Goal: Transaction & Acquisition: Purchase product/service

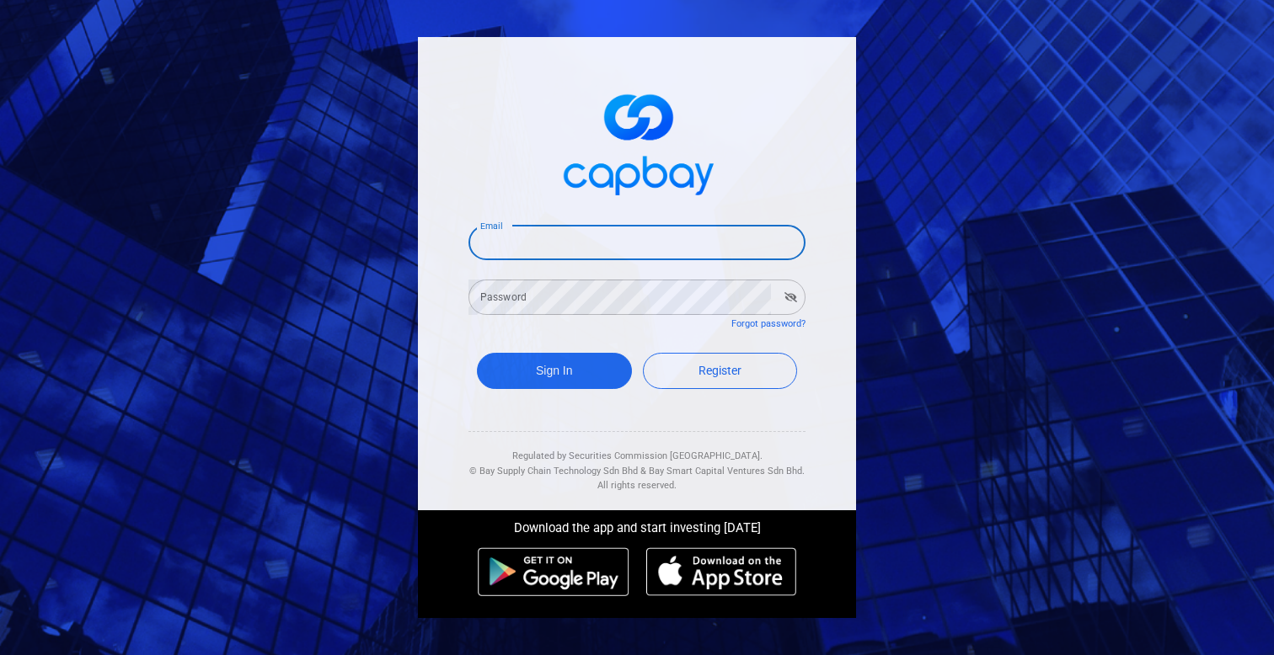
click at [698, 247] on input "Email" at bounding box center [636, 242] width 337 height 35
paste input "simmatrix100@gmail.com"
type input "simmatrix100@gmail.com"
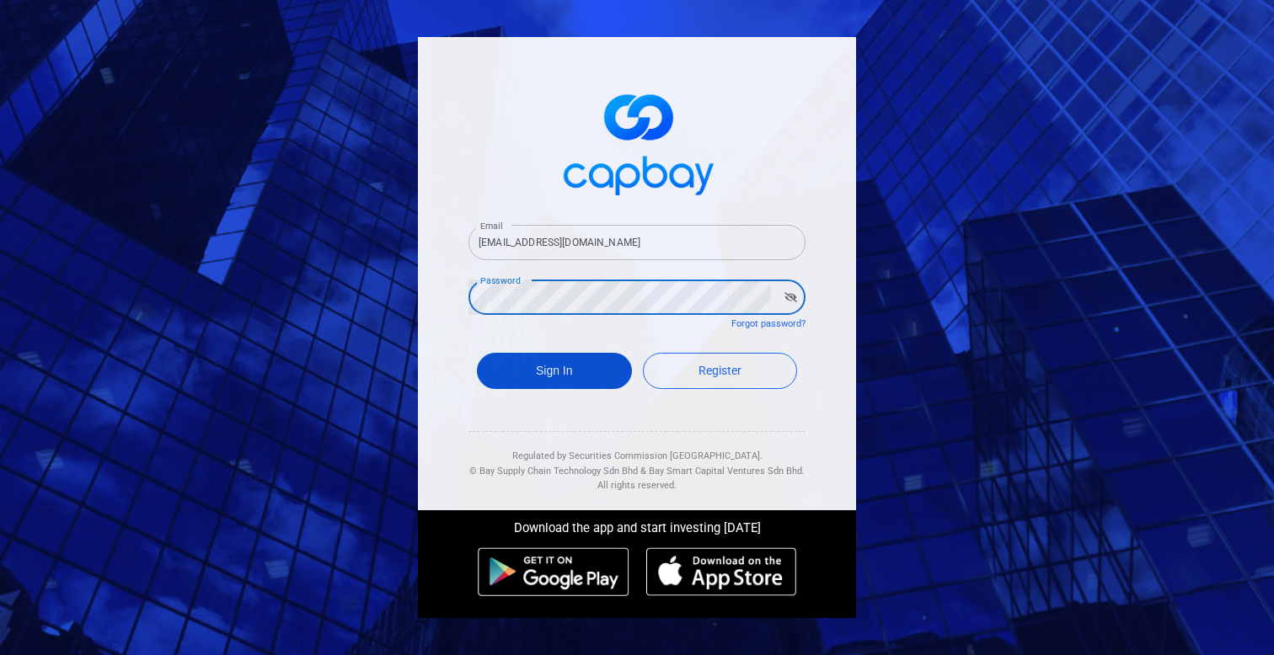
click at [586, 365] on button "Sign In" at bounding box center [554, 371] width 155 height 36
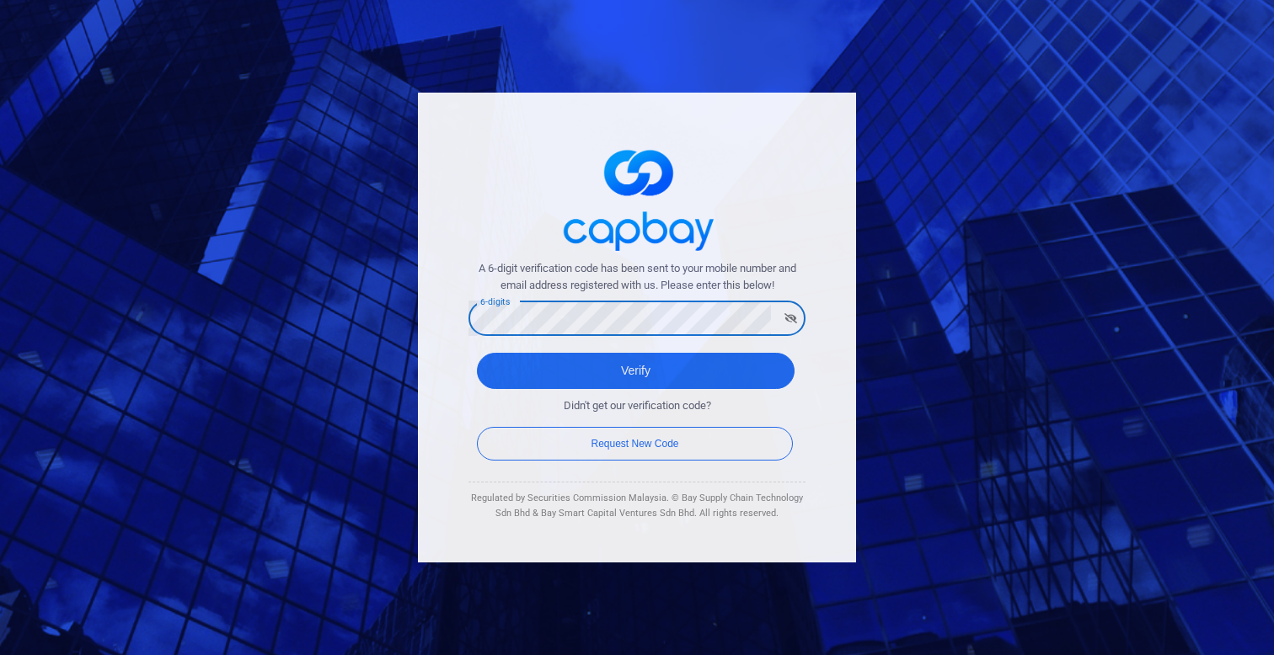
click at [477, 353] on button "Verify" at bounding box center [636, 371] width 318 height 36
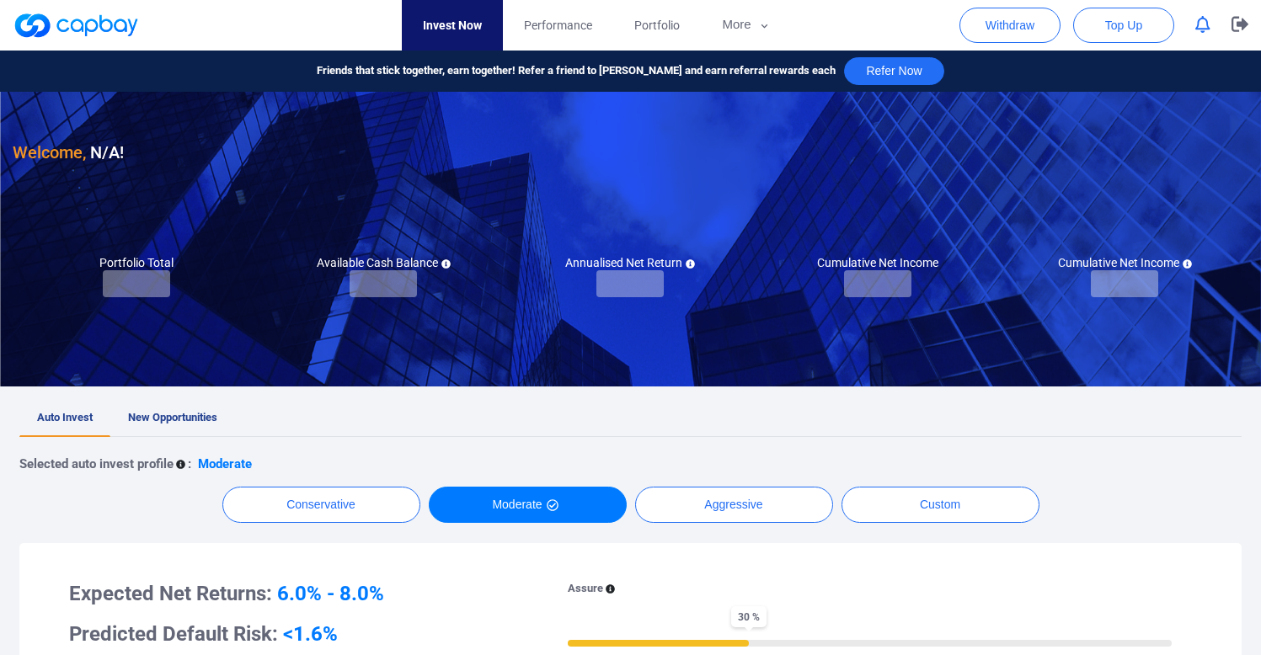
checkbox input "true"
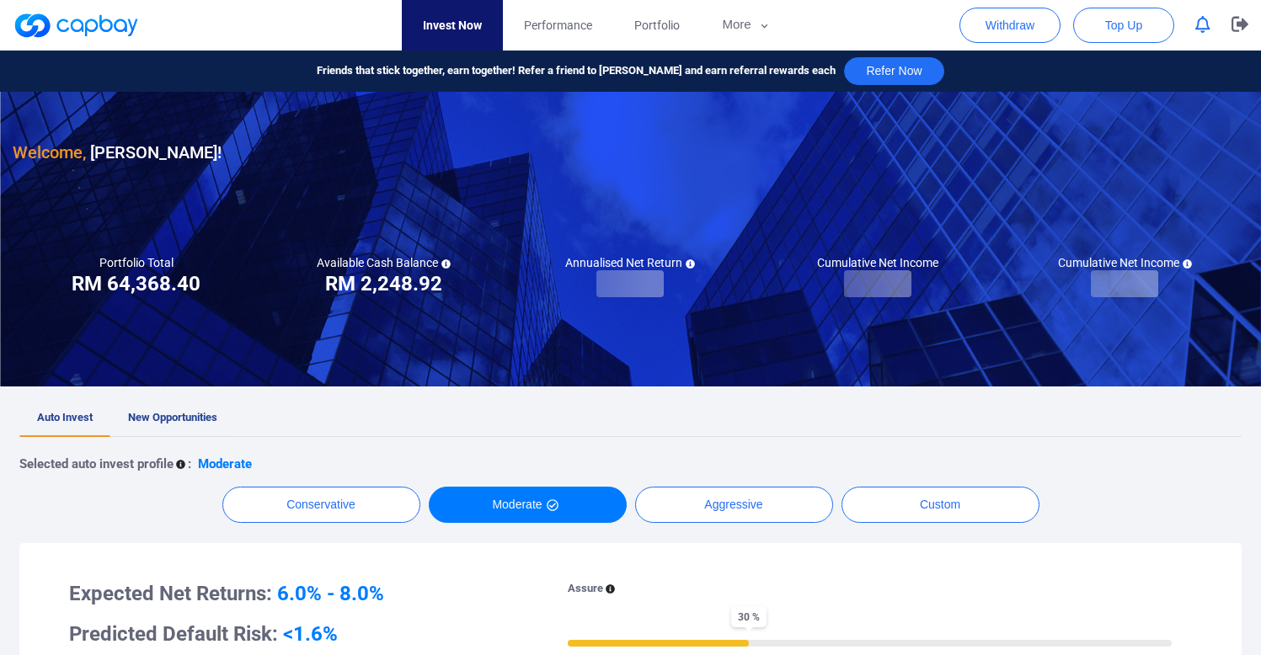
click at [177, 411] on span "New Opportunities" at bounding box center [172, 417] width 89 height 13
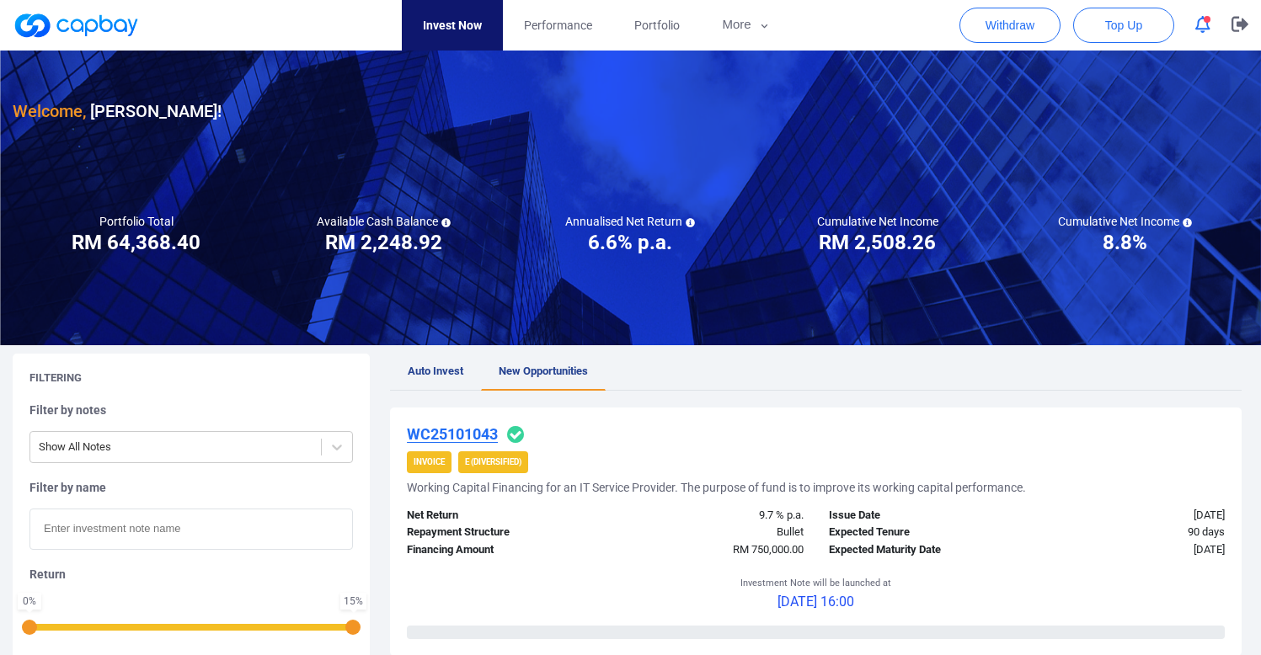
click at [1197, 23] on icon "button" at bounding box center [1203, 25] width 15 height 18
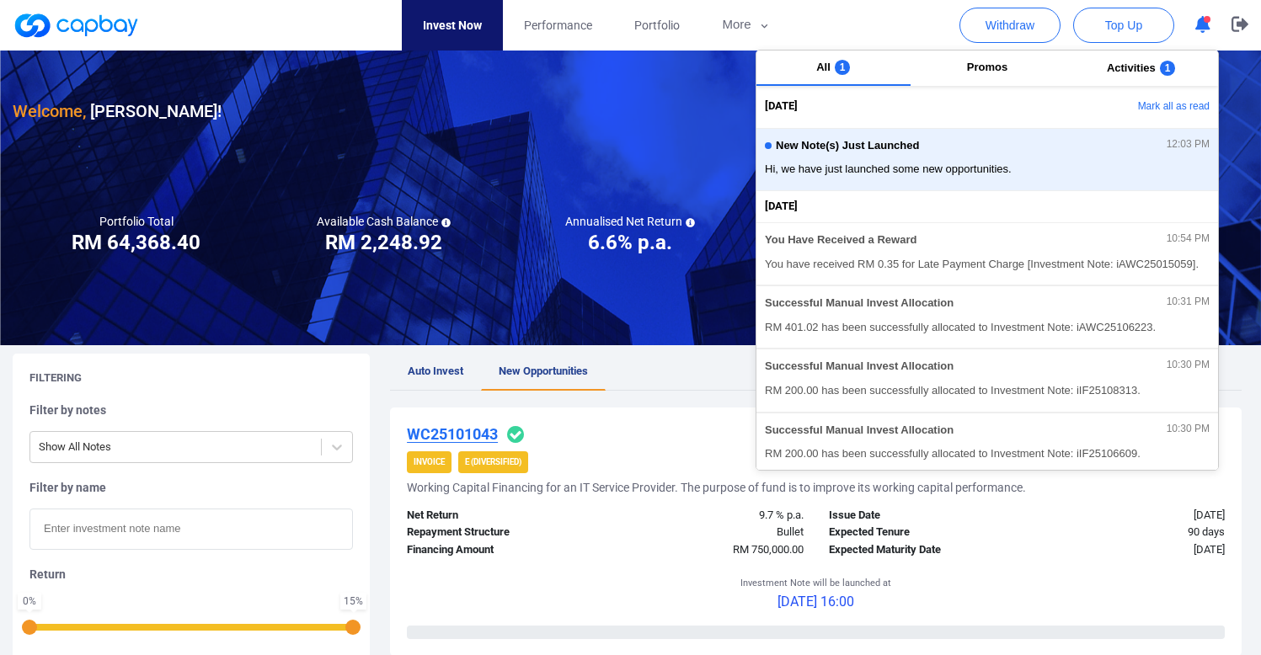
click at [1197, 24] on icon "button" at bounding box center [1203, 25] width 15 height 18
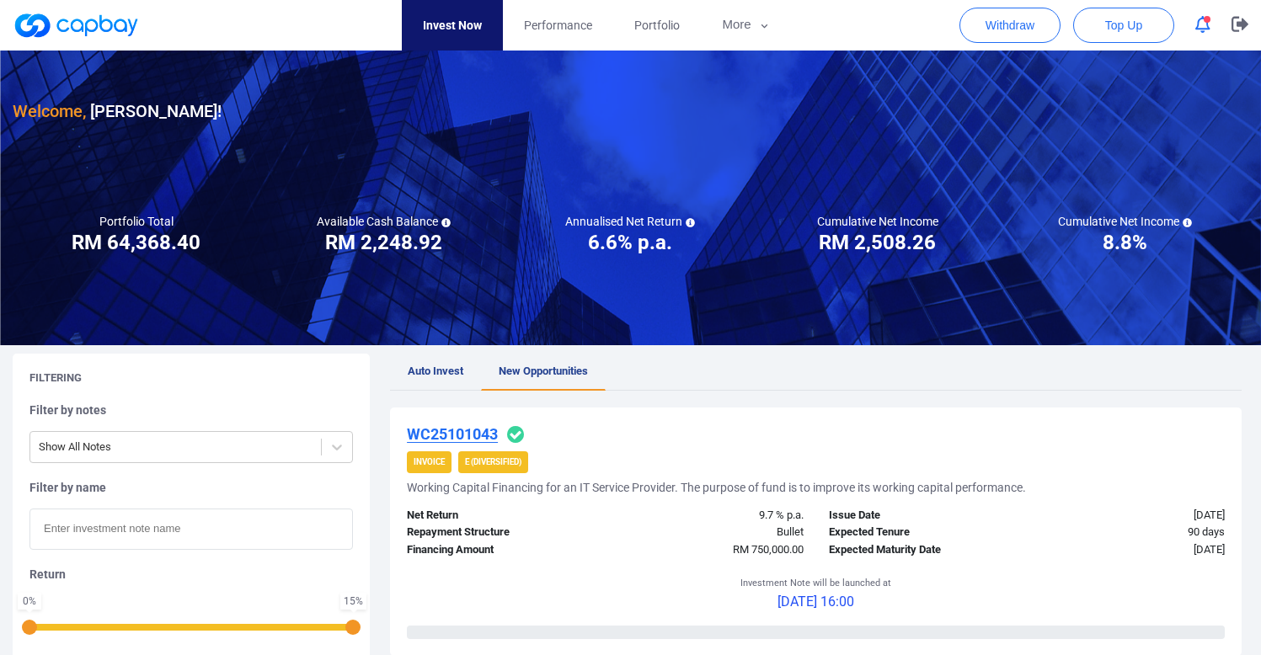
click at [1196, 30] on icon "button" at bounding box center [1203, 25] width 15 height 18
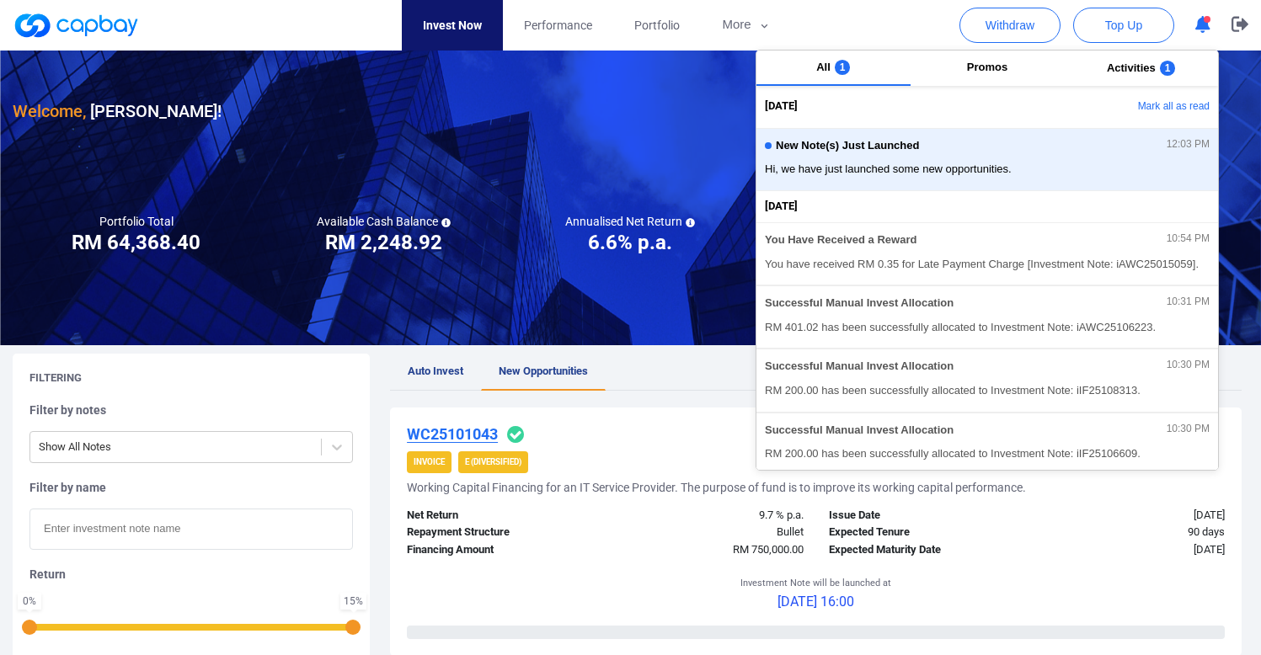
click at [536, 229] on div "Annualised Net Return ***** 6.6% p.a." at bounding box center [630, 235] width 247 height 42
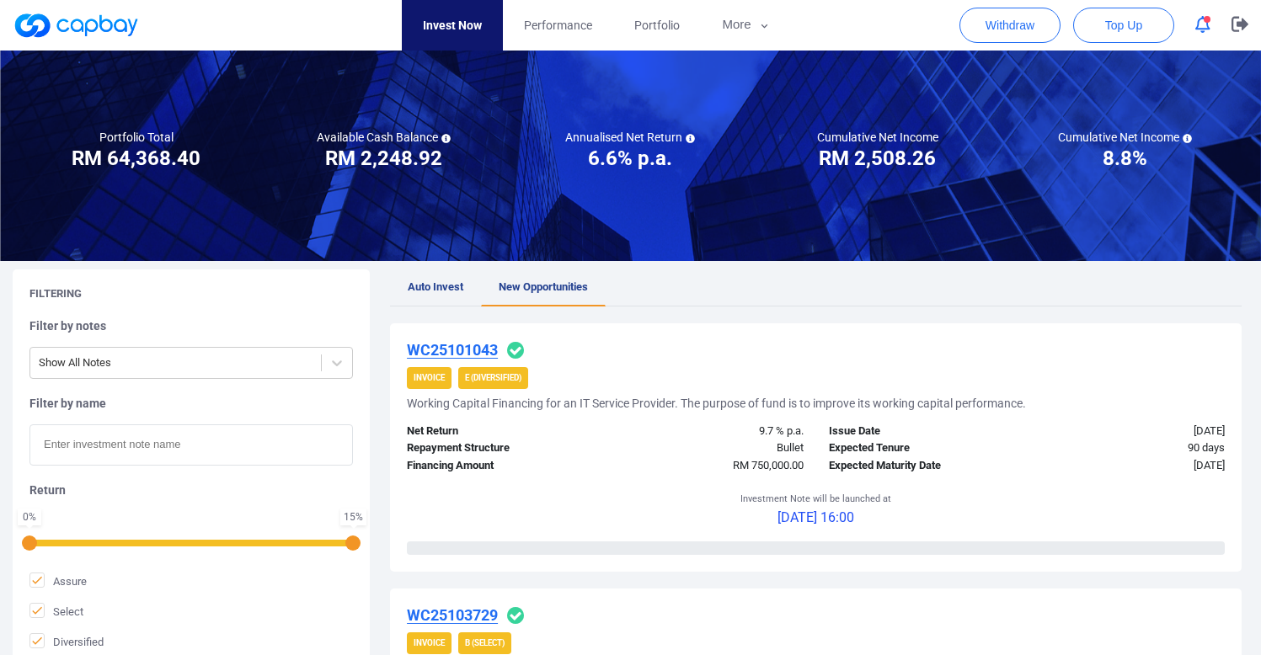
scroll to position [72, 0]
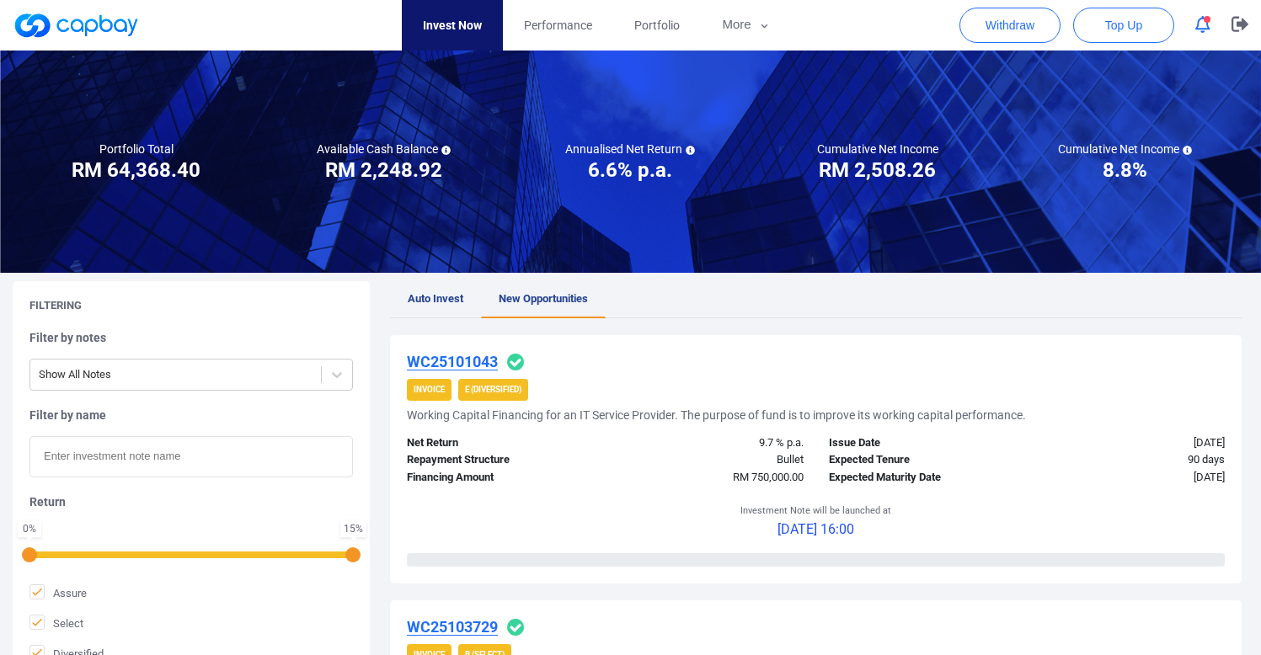
click at [459, 295] on span "Auto Invest" at bounding box center [436, 298] width 56 height 13
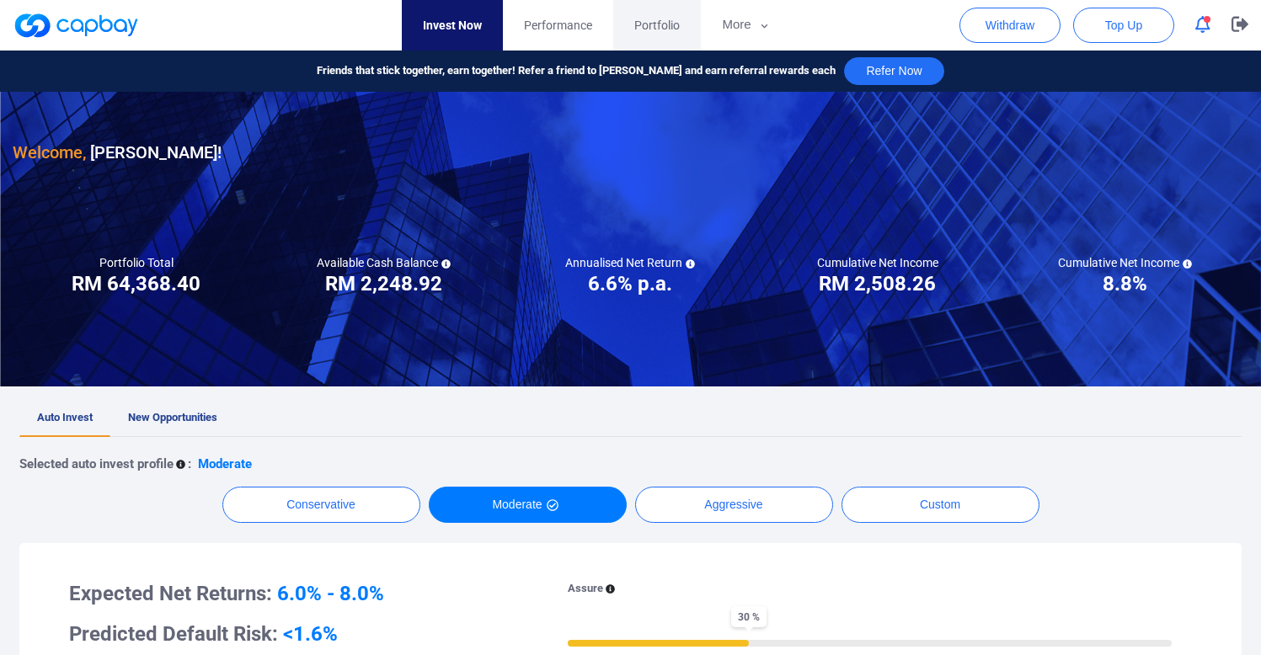
click at [671, 23] on span "Portfolio" at bounding box center [656, 25] width 45 height 19
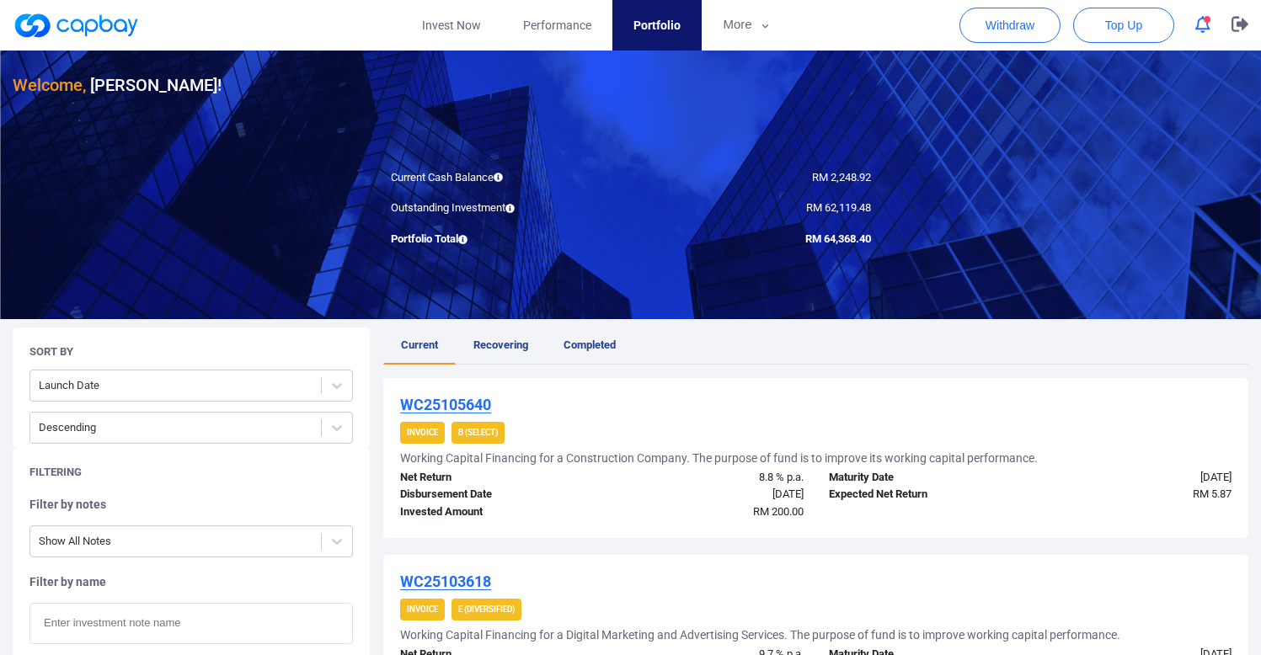
scroll to position [69, 0]
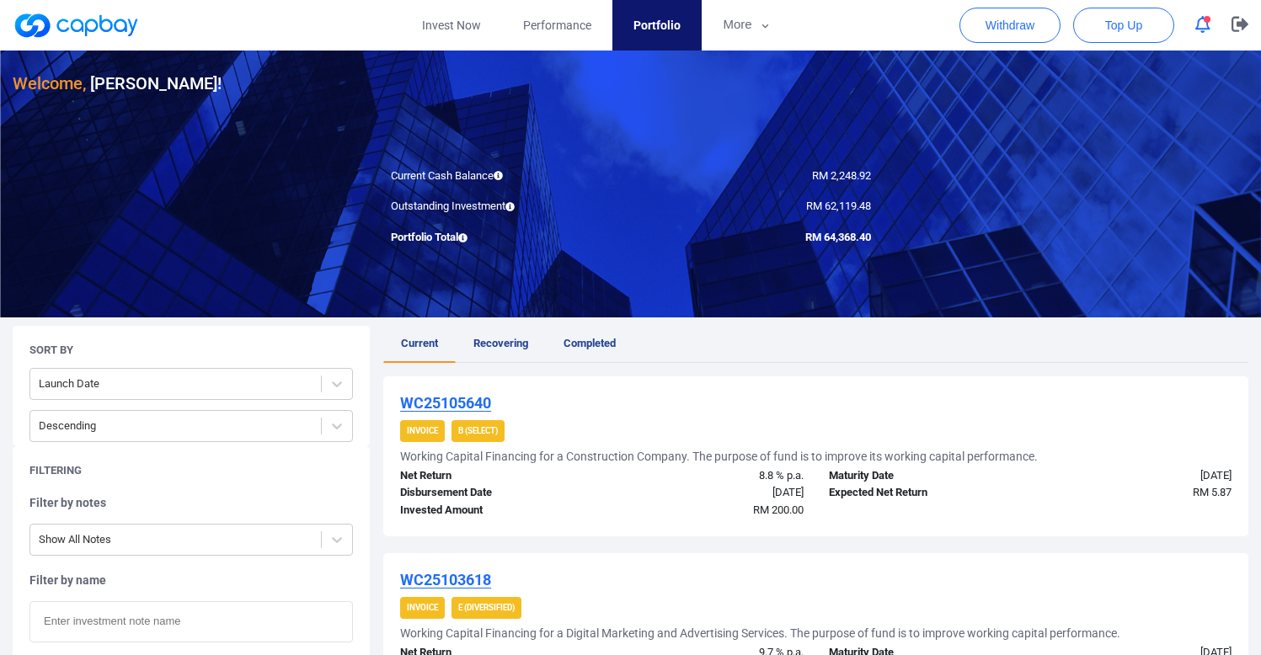
click at [1206, 23] on icon "button" at bounding box center [1203, 25] width 15 height 18
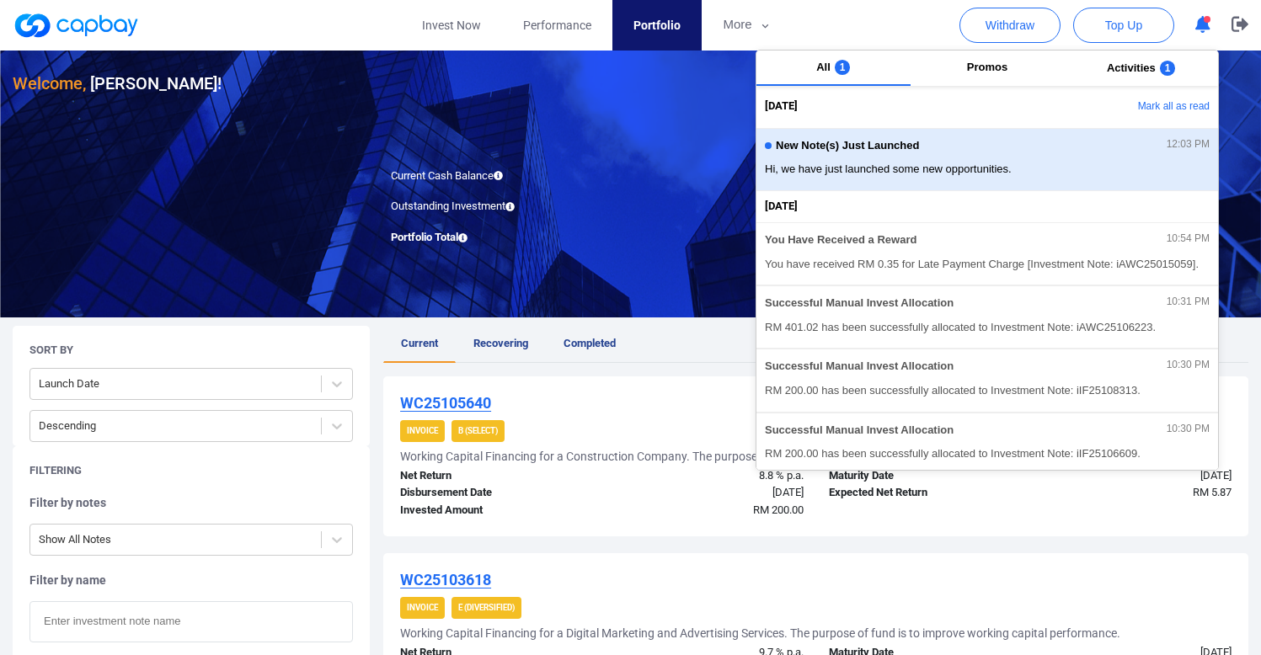
click at [987, 166] on span "Hi, we have just launched some new opportunities." at bounding box center [987, 169] width 445 height 17
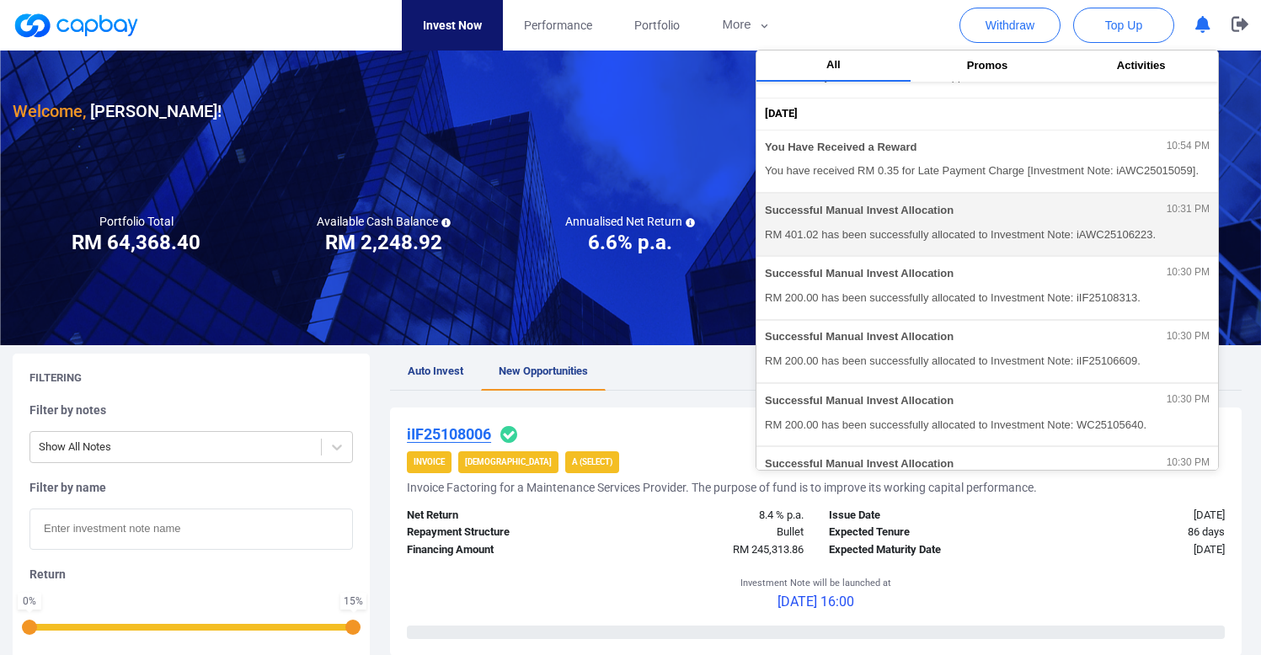
scroll to position [117, 0]
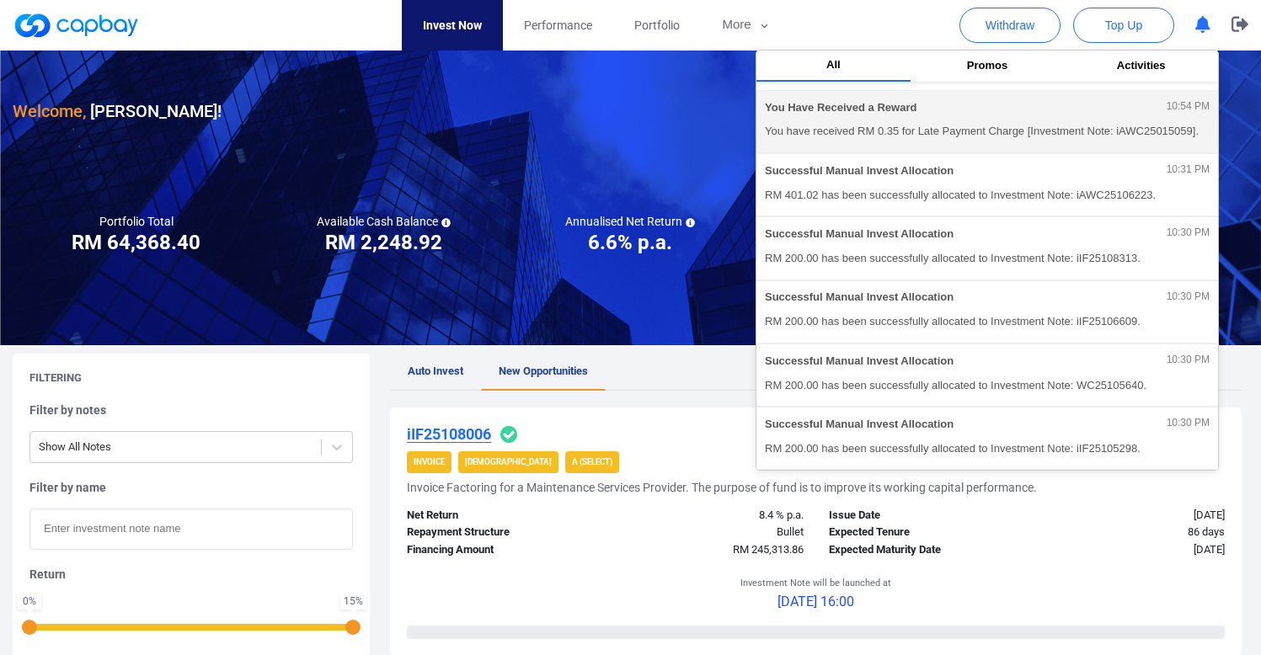
click at [1000, 125] on span "You have received RM 0.35 for Late Payment Charge [Investment Note: iAWC2501505…" at bounding box center [987, 131] width 445 height 17
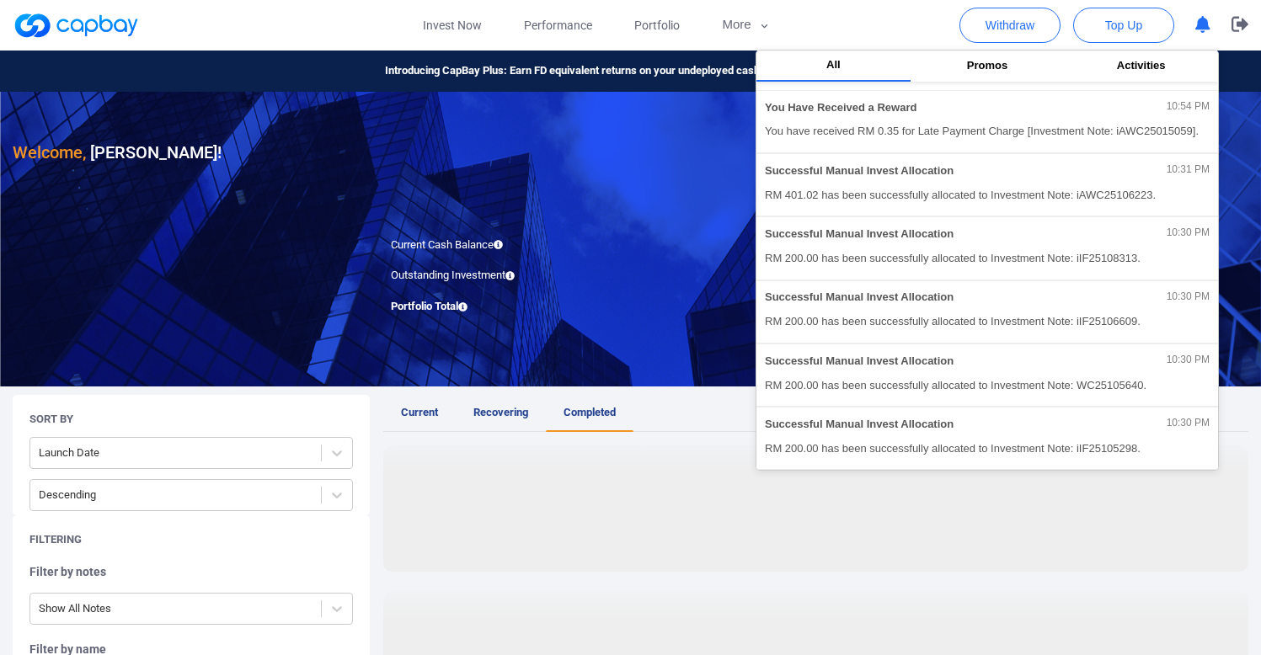
click at [714, 222] on div at bounding box center [630, 239] width 1261 height 295
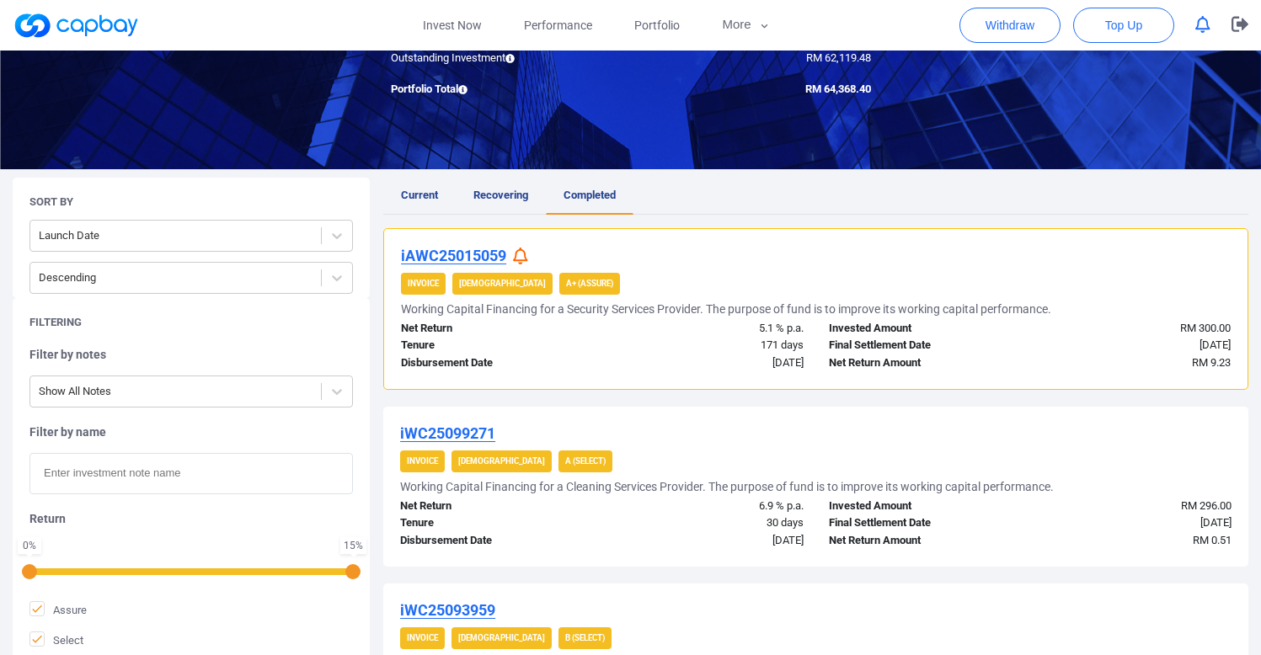
scroll to position [241, 0]
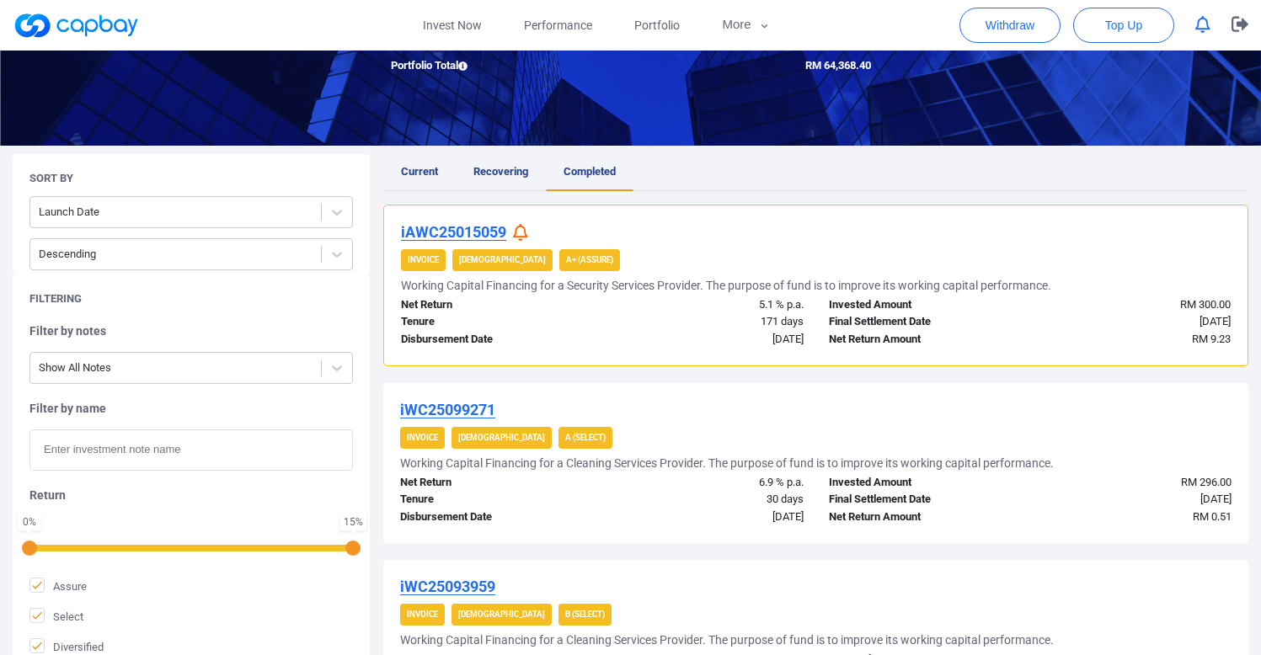
click at [517, 224] on icon at bounding box center [520, 233] width 15 height 18
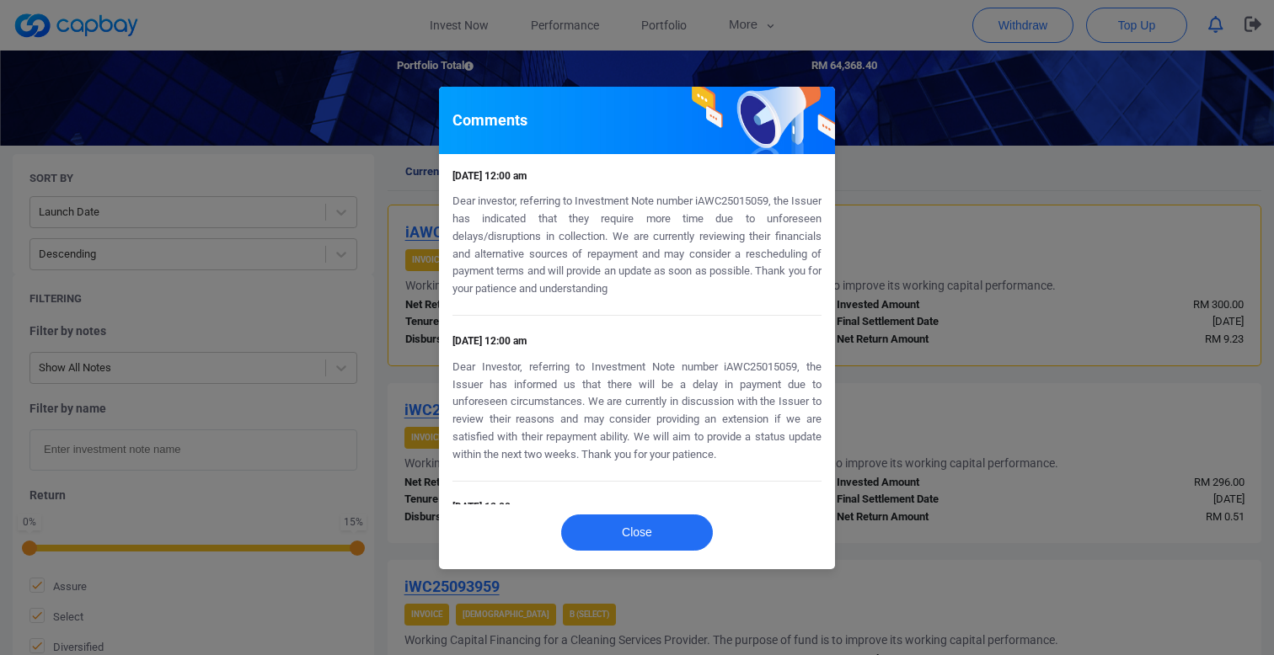
click at [1008, 157] on div "Comments 29 Jul 2025 12:00 am Dear investor, referring to Investment Note numbe…" at bounding box center [637, 327] width 1274 height 655
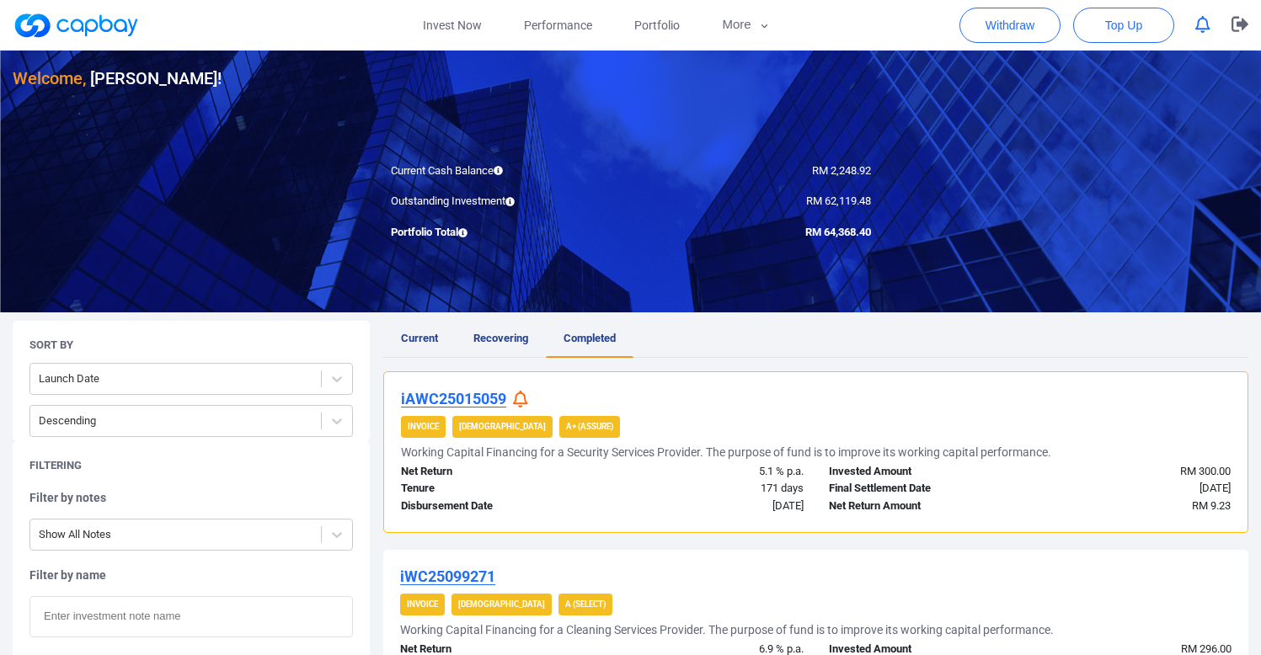
scroll to position [86, 0]
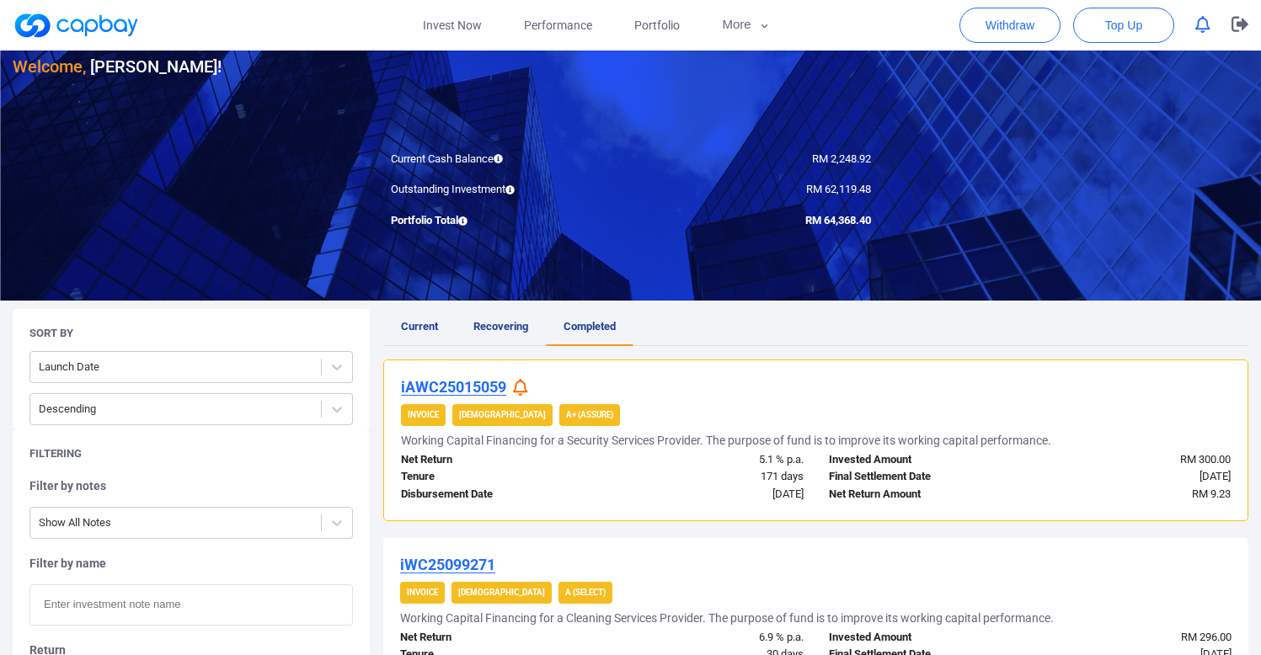
click at [1209, 25] on icon "button" at bounding box center [1203, 25] width 15 height 18
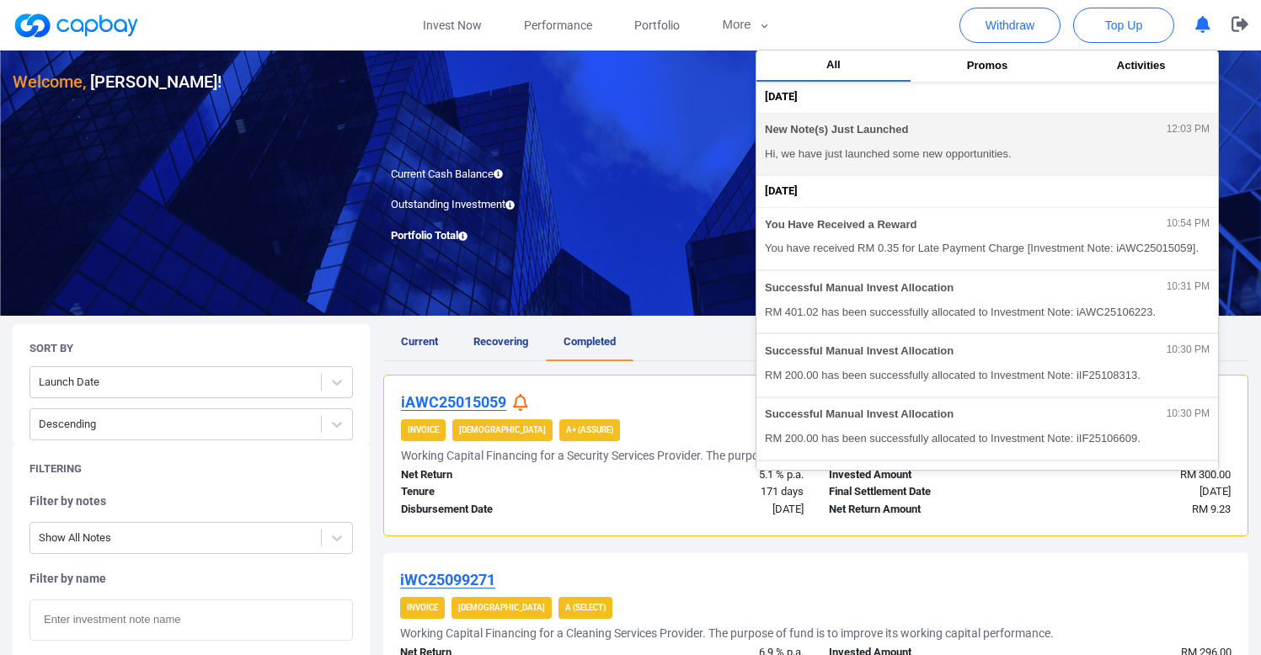
scroll to position [67, 0]
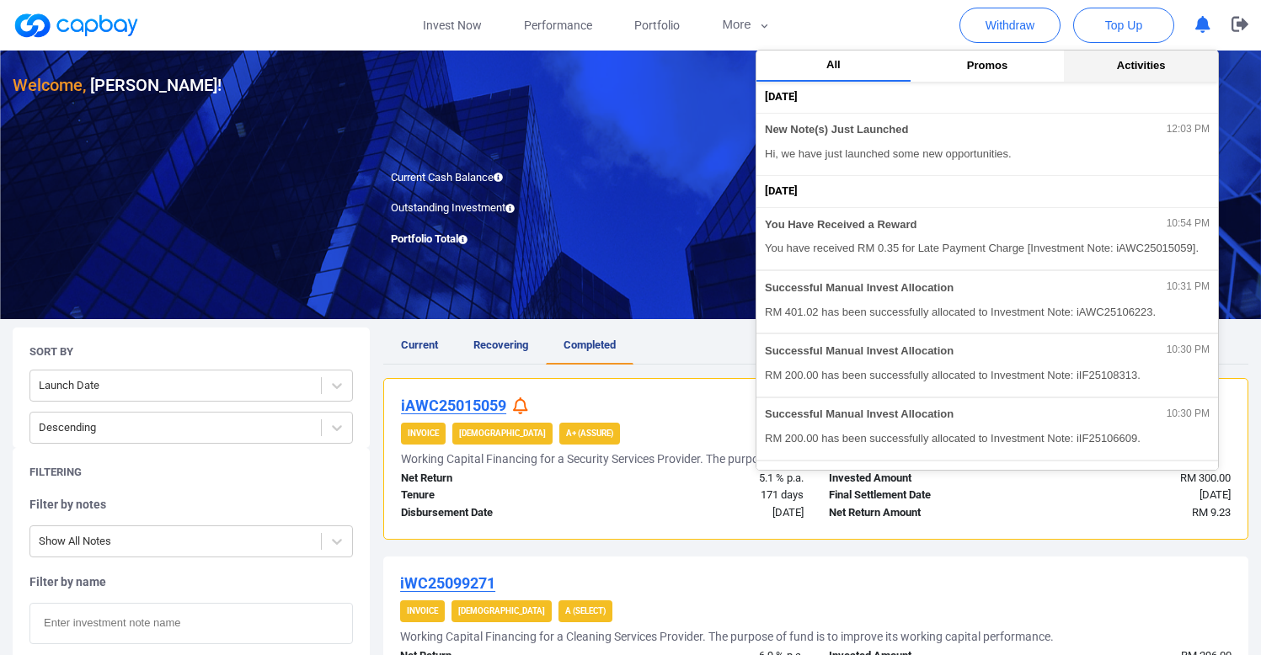
click at [1131, 68] on span "Activities" at bounding box center [1141, 65] width 49 height 13
click at [881, 61] on button "All" at bounding box center [834, 66] width 154 height 31
click at [537, 140] on div at bounding box center [630, 171] width 1261 height 295
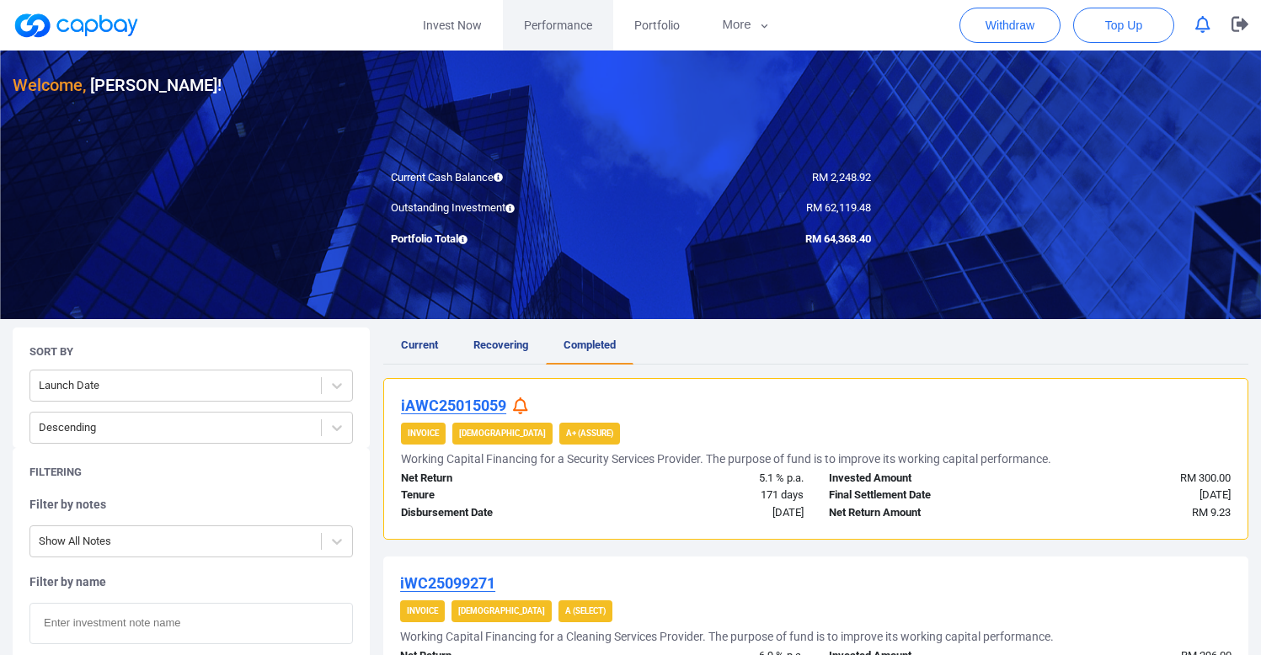
click at [582, 35] on link "Performance" at bounding box center [558, 25] width 110 height 51
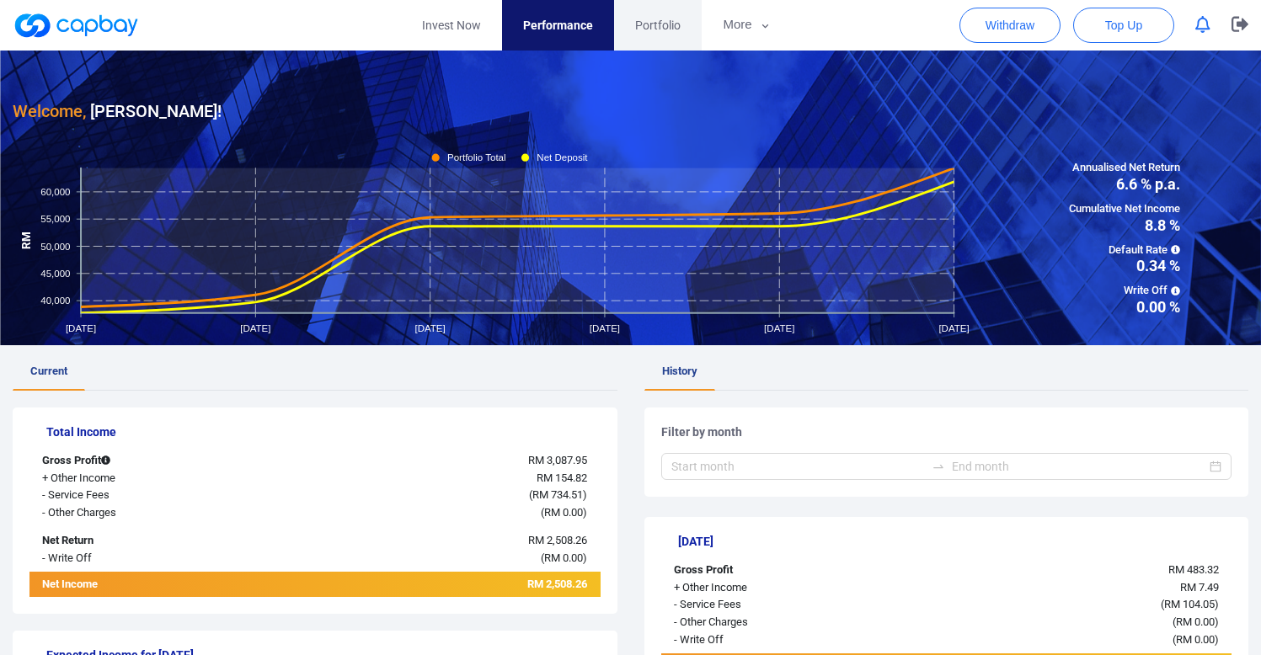
click at [659, 24] on span "Portfolio" at bounding box center [657, 25] width 45 height 19
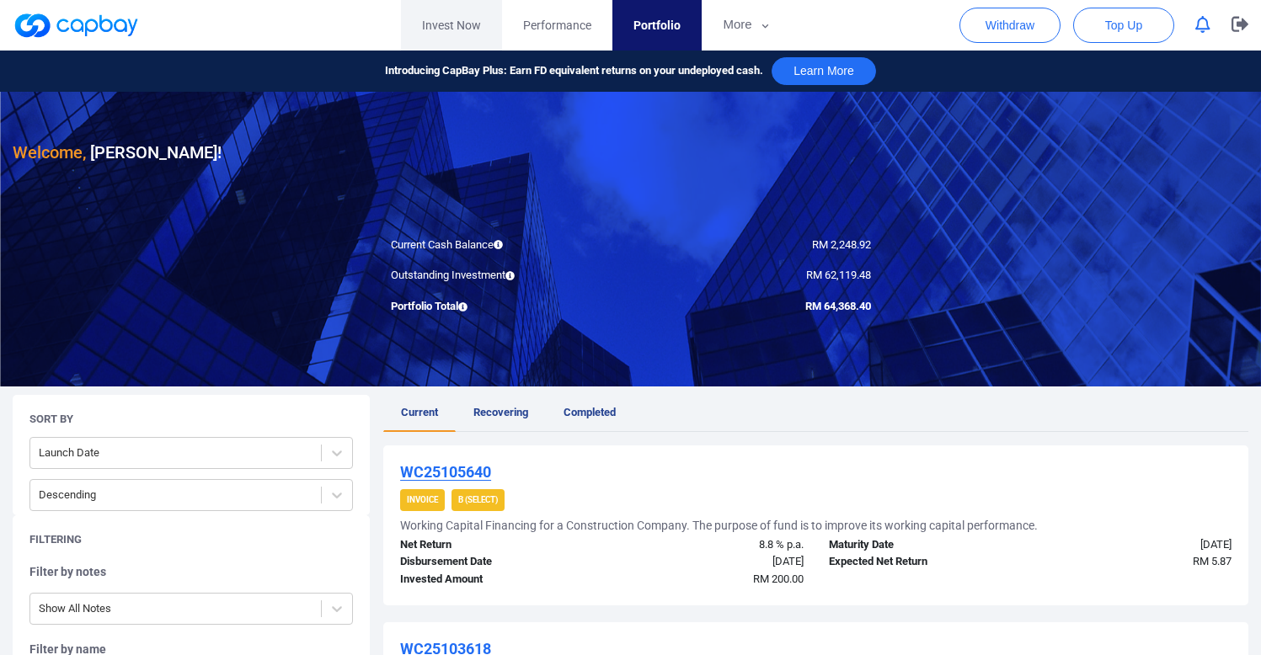
click at [429, 25] on link "Invest Now" at bounding box center [451, 25] width 101 height 51
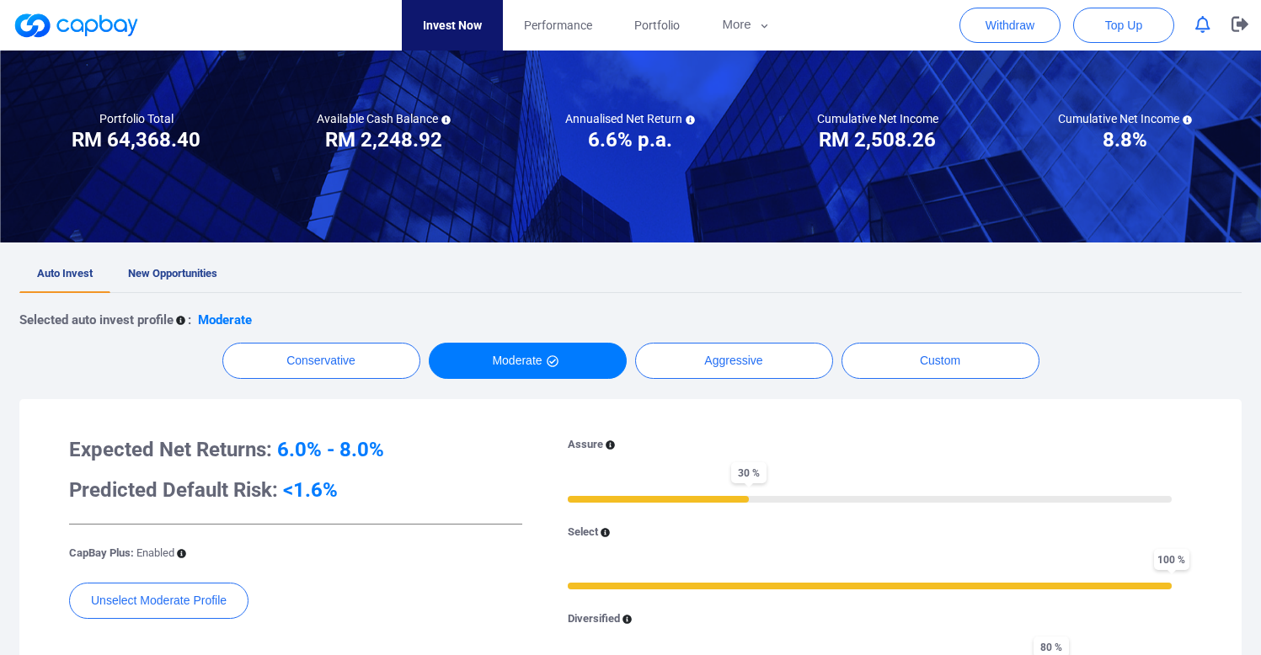
scroll to position [132, 0]
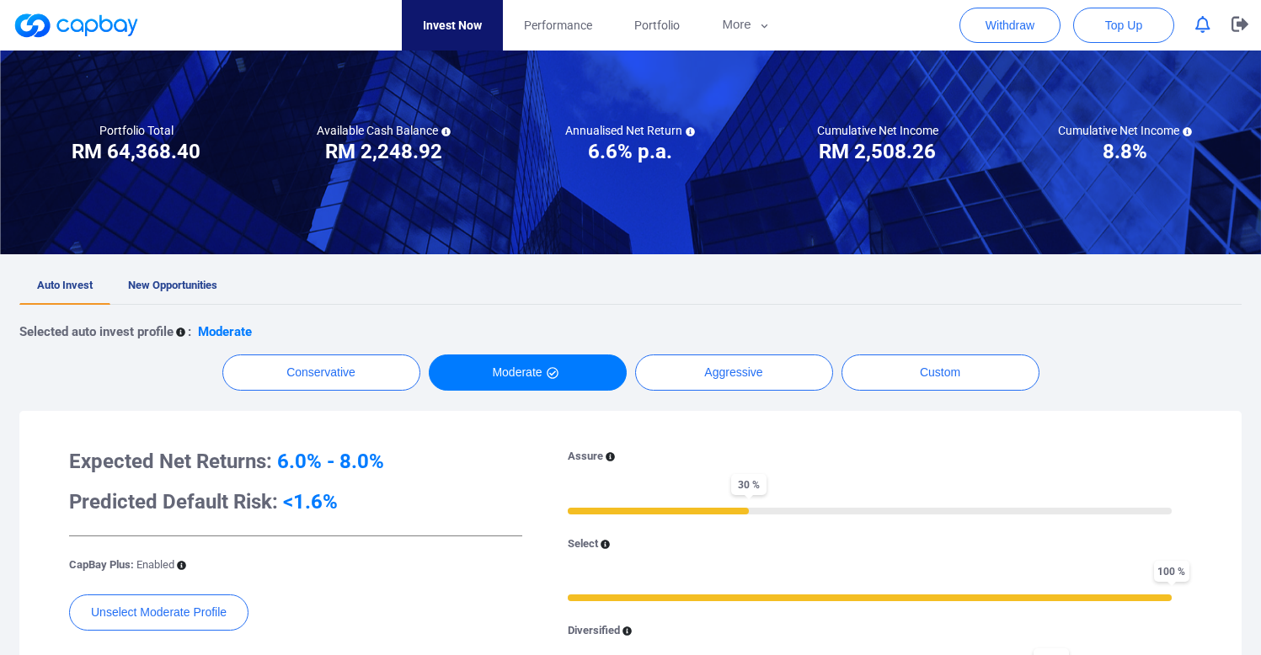
click at [189, 292] on link "New Opportunities" at bounding box center [172, 286] width 125 height 37
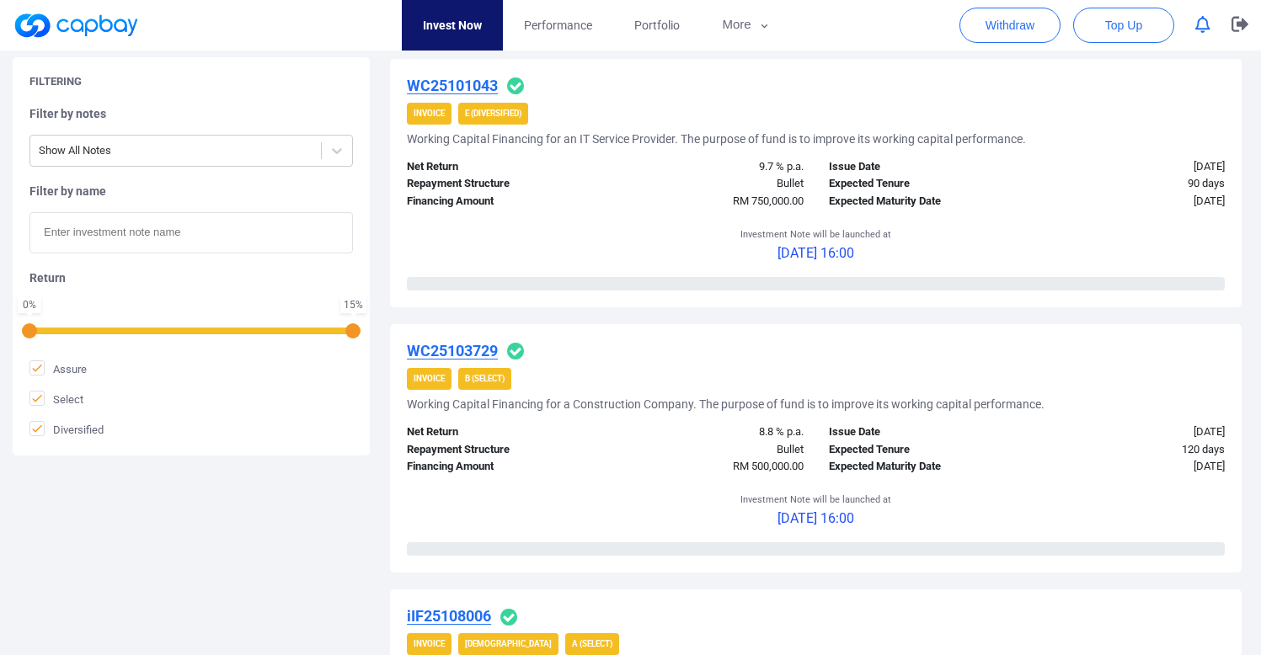
scroll to position [346, 0]
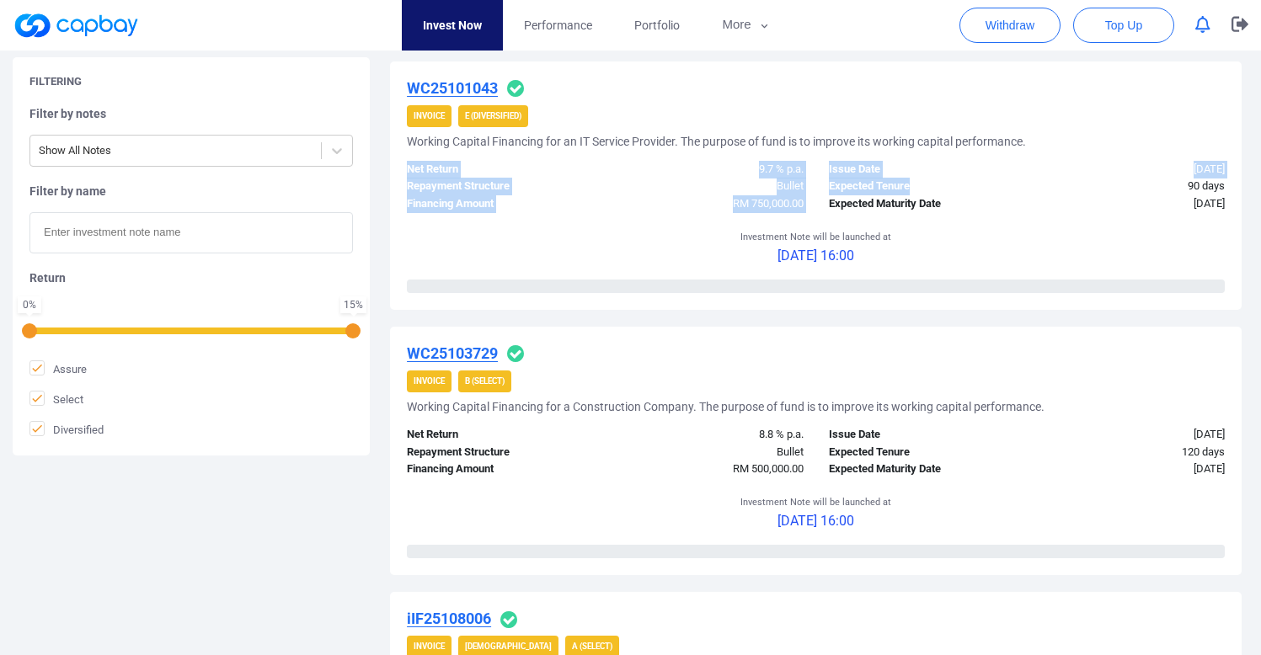
drag, startPoint x: 407, startPoint y: 169, endPoint x: 980, endPoint y: 184, distance: 573.1
click at [984, 183] on div "Net Return 9.7 % p.a. Repayment Structure Bullet Financing Amount RM 750,000.00…" at bounding box center [815, 182] width 843 height 61
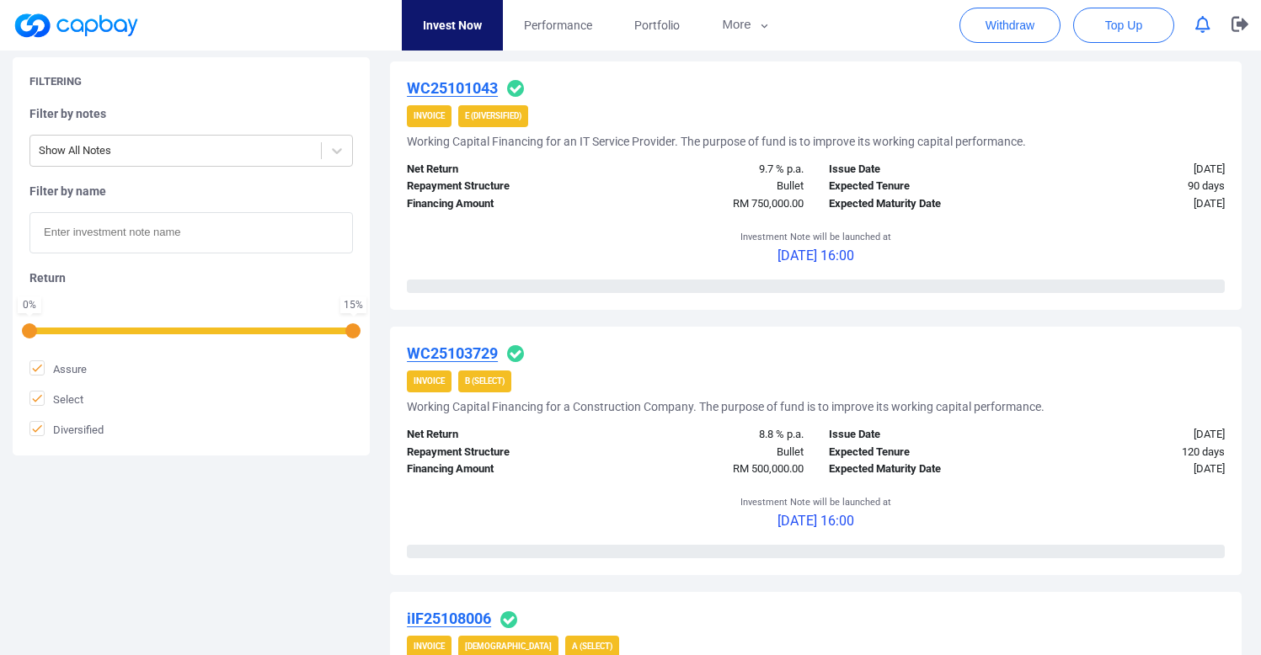
click at [902, 205] on div "Expected Maturity Date" at bounding box center [921, 204] width 211 height 18
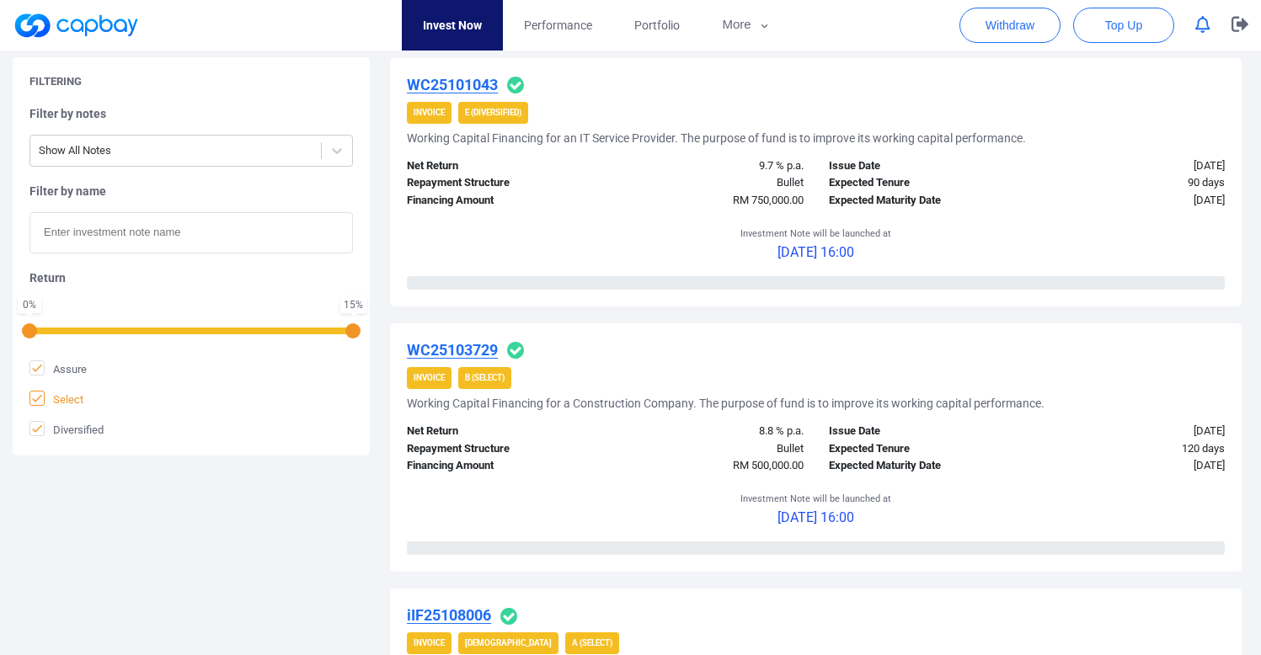
click at [70, 397] on span "Select" at bounding box center [56, 399] width 54 height 17
click at [0, 0] on input "Select" at bounding box center [0, 0] width 0 height 0
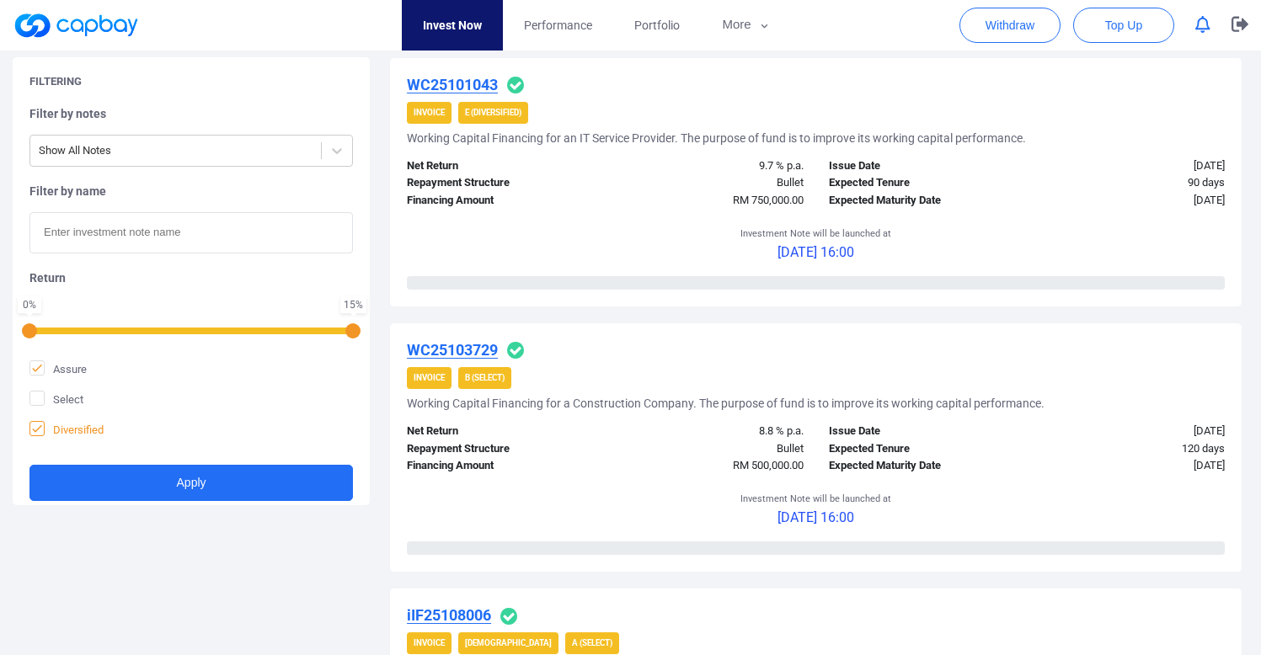
click at [76, 427] on span "Diversified" at bounding box center [66, 429] width 74 height 17
click at [0, 0] on input "Diversified" at bounding box center [0, 0] width 0 height 0
click at [92, 503] on div "Filtering Filter by notes Show All Notes Filter by name Return 0 % 15 % Assure …" at bounding box center [191, 281] width 357 height 448
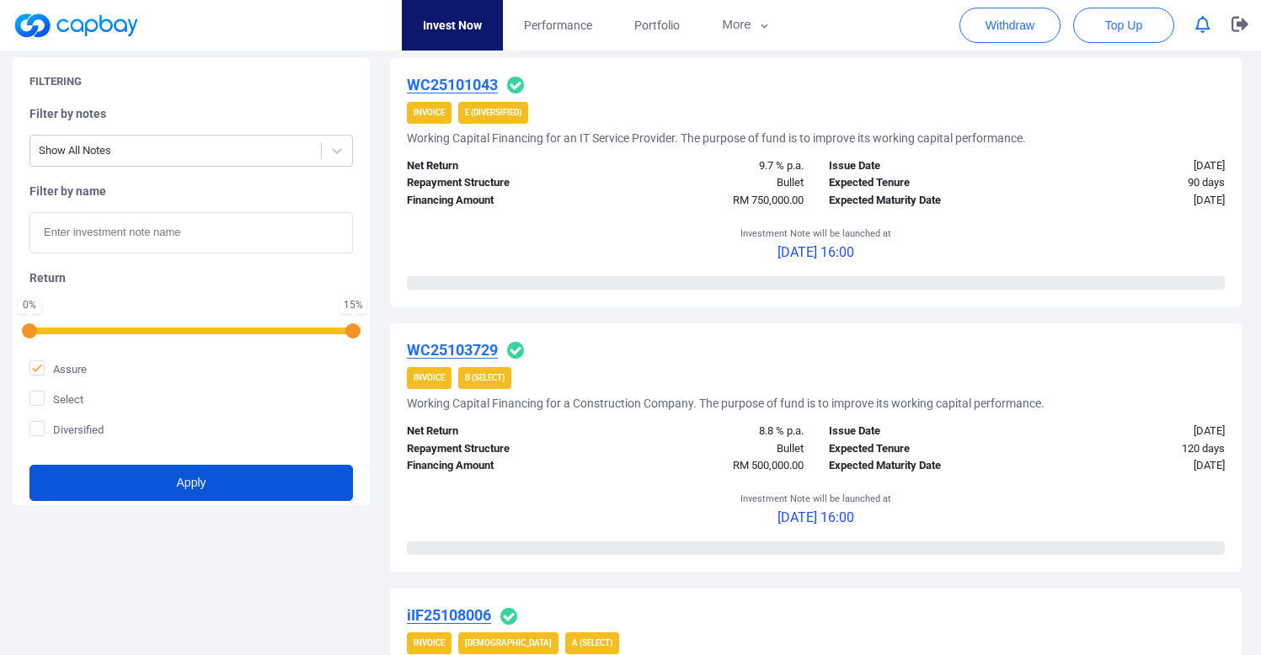
click at [126, 493] on button "Apply" at bounding box center [191, 483] width 324 height 36
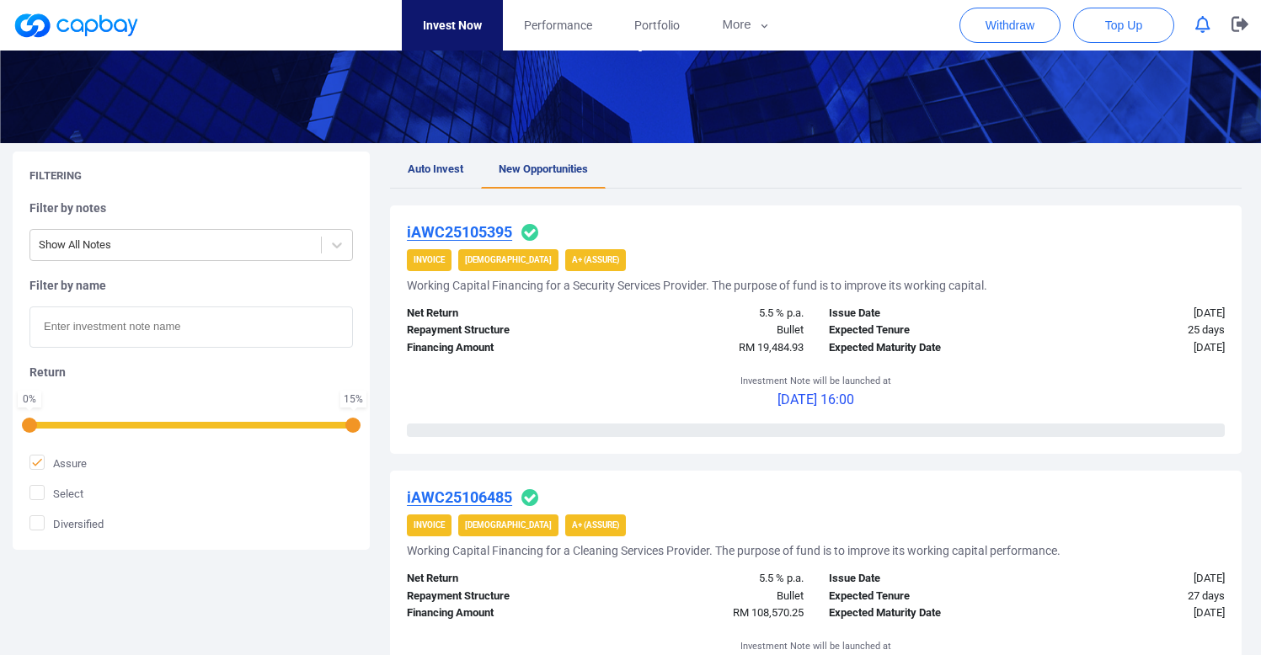
scroll to position [305, 0]
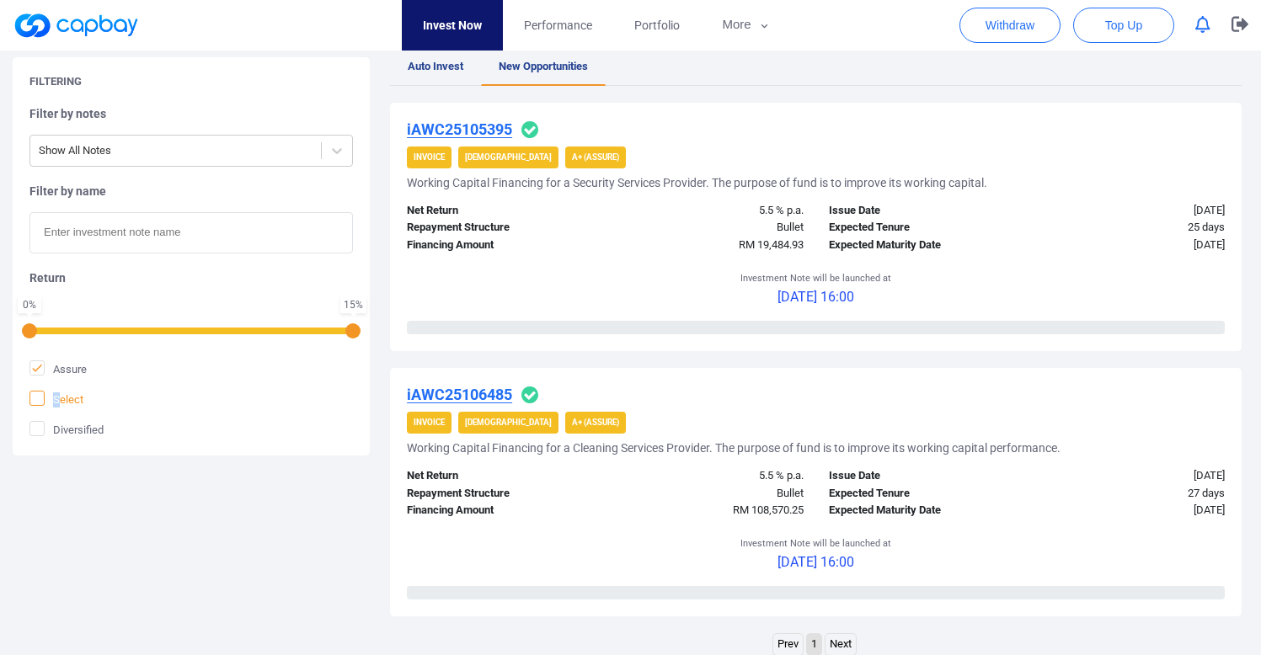
click at [56, 393] on span "Select" at bounding box center [56, 399] width 54 height 17
click at [72, 425] on span "Diversified" at bounding box center [66, 429] width 74 height 17
click at [0, 0] on input "Diversified" at bounding box center [0, 0] width 0 height 0
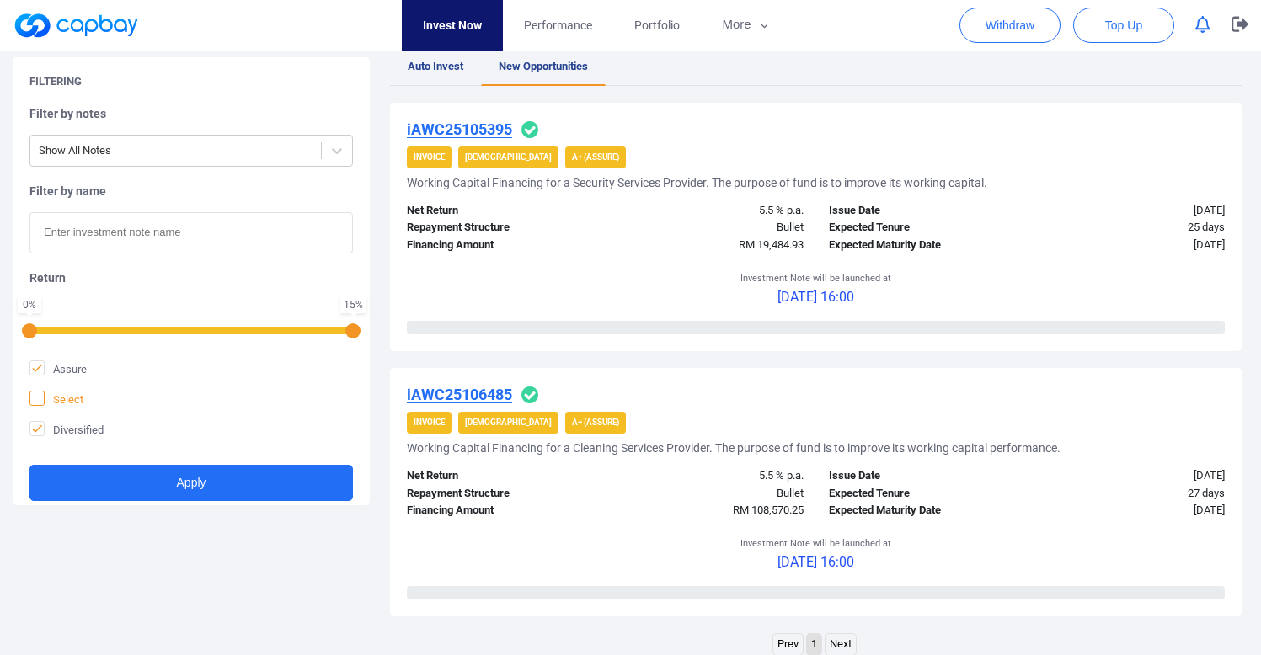
click at [69, 394] on span "Select" at bounding box center [56, 399] width 54 height 17
click at [0, 0] on input "Select" at bounding box center [0, 0] width 0 height 0
click at [71, 369] on span "Assure" at bounding box center [57, 369] width 57 height 17
click at [0, 0] on input "Assure" at bounding box center [0, 0] width 0 height 0
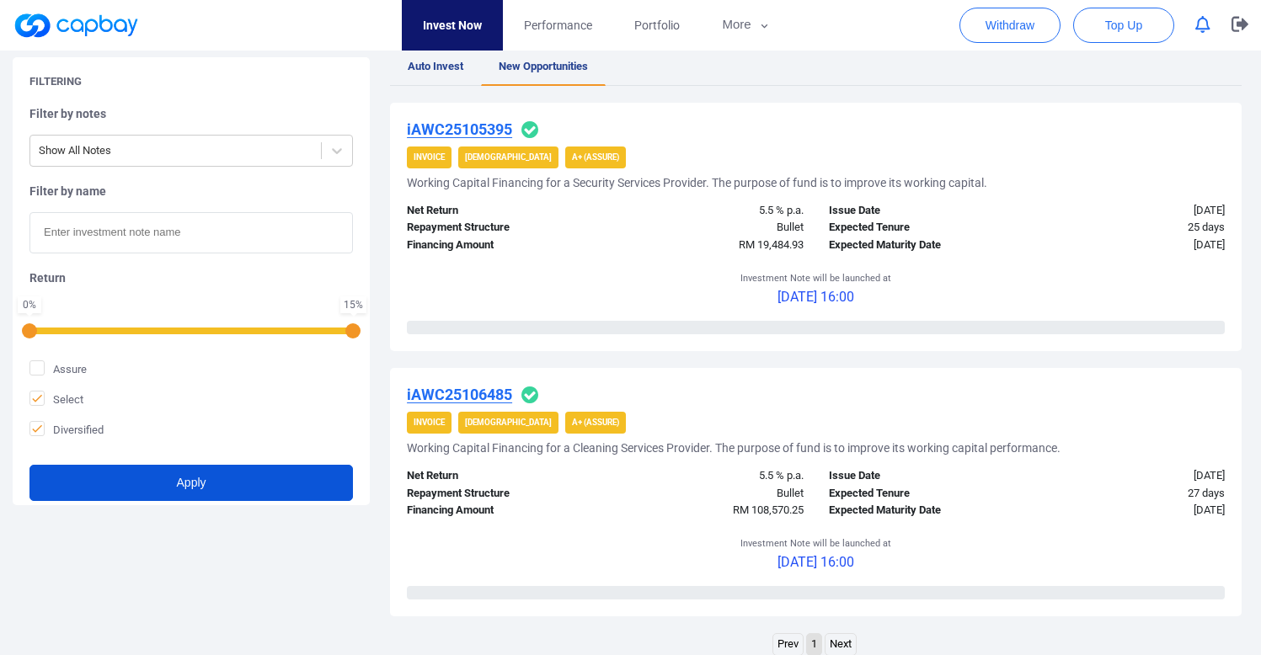
click at [88, 475] on button "Apply" at bounding box center [191, 483] width 324 height 36
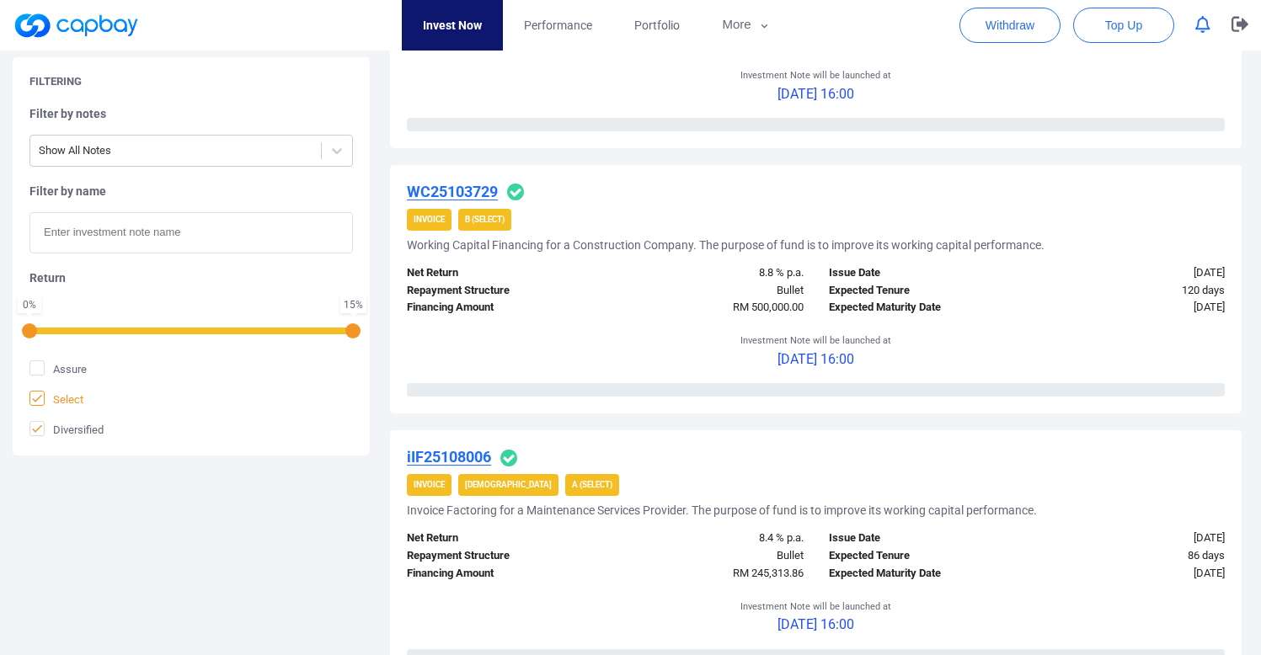
scroll to position [450, 0]
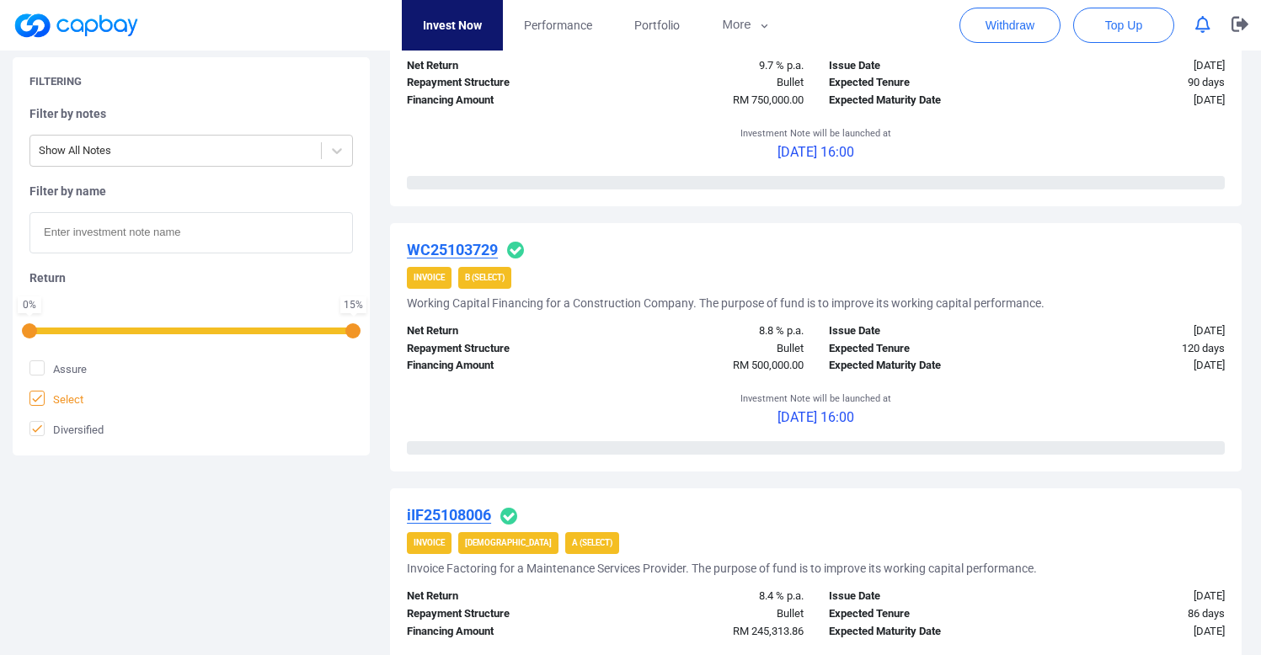
click at [60, 407] on span "Select" at bounding box center [56, 399] width 54 height 17
click at [0, 0] on input "Select" at bounding box center [0, 0] width 0 height 0
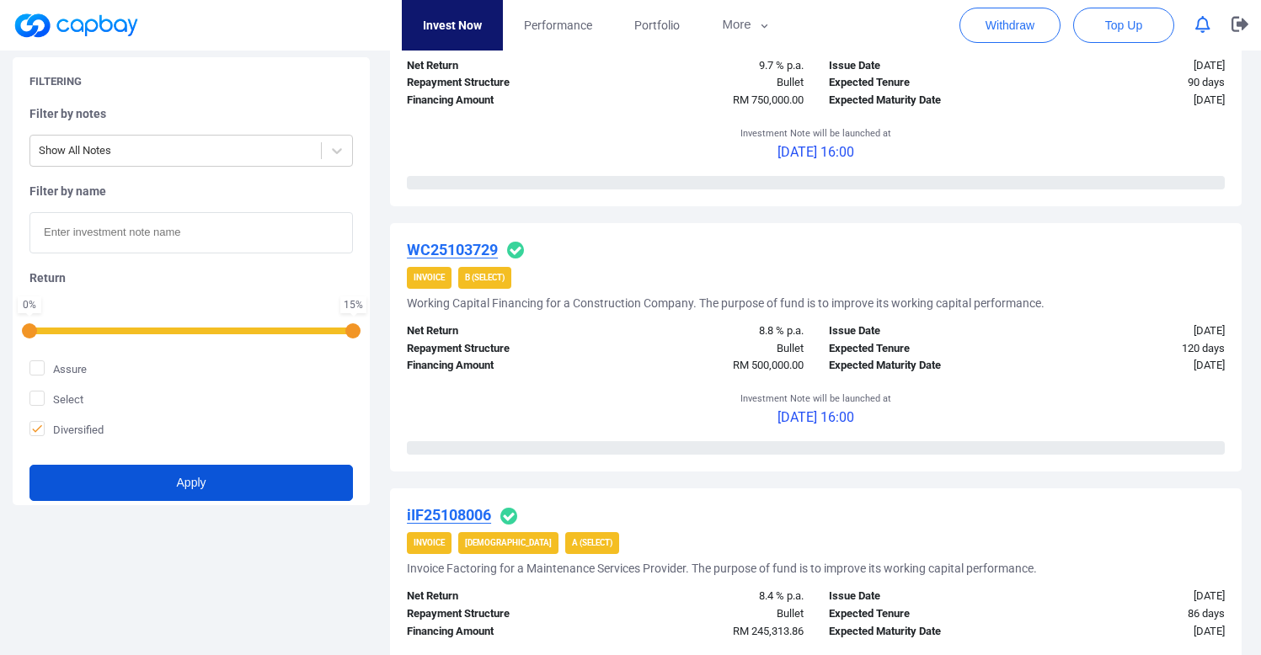
click at [78, 468] on button "Apply" at bounding box center [191, 483] width 324 height 36
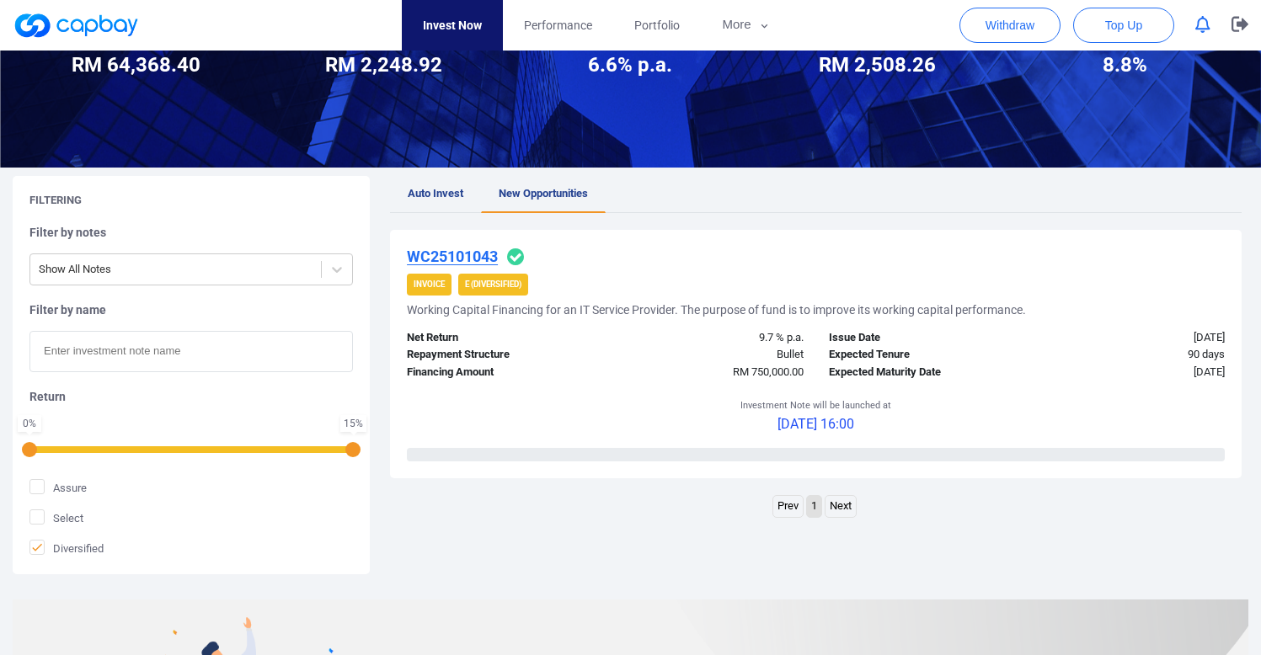
scroll to position [181, 0]
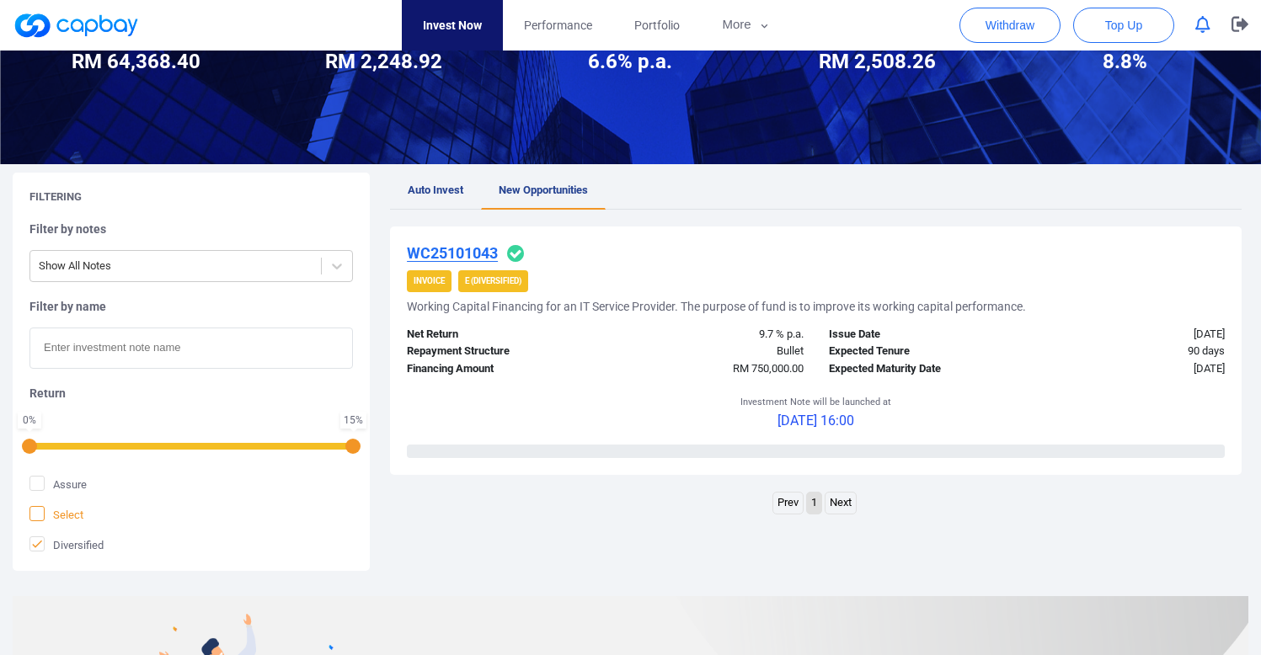
click at [70, 514] on span "Select" at bounding box center [56, 514] width 54 height 17
click at [0, 0] on input "Select" at bounding box center [0, 0] width 0 height 0
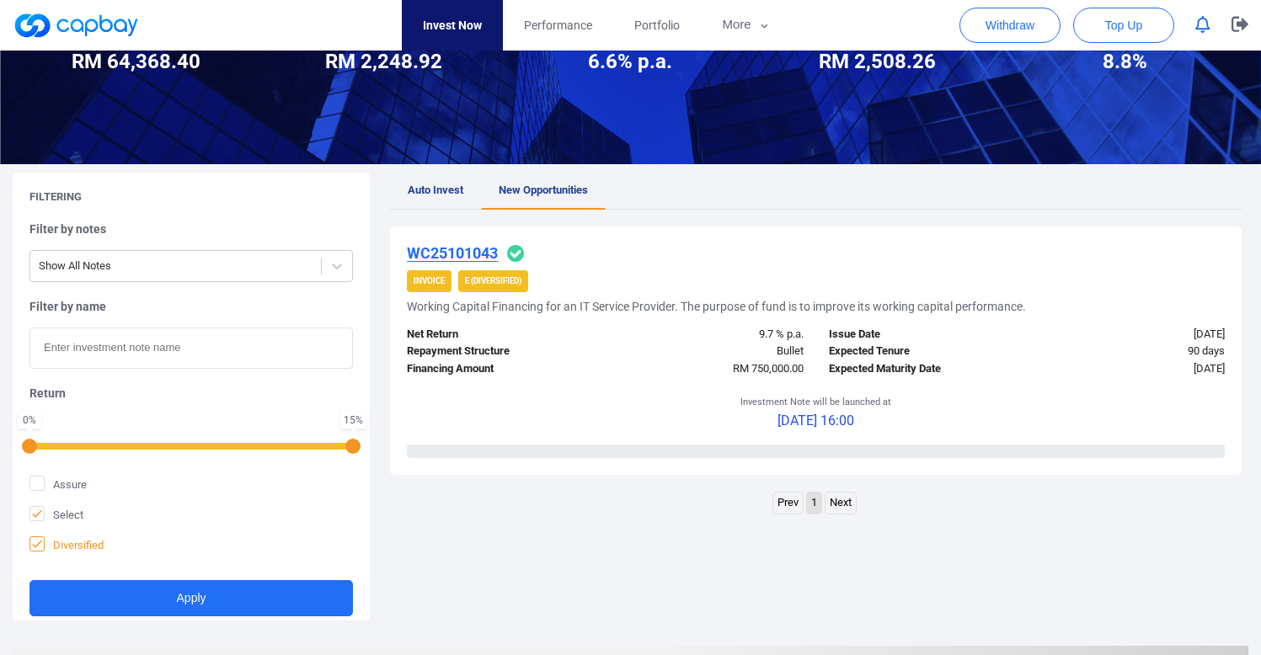
click at [78, 542] on span "Diversified" at bounding box center [66, 545] width 74 height 17
click at [0, 0] on input "Diversified" at bounding box center [0, 0] width 0 height 0
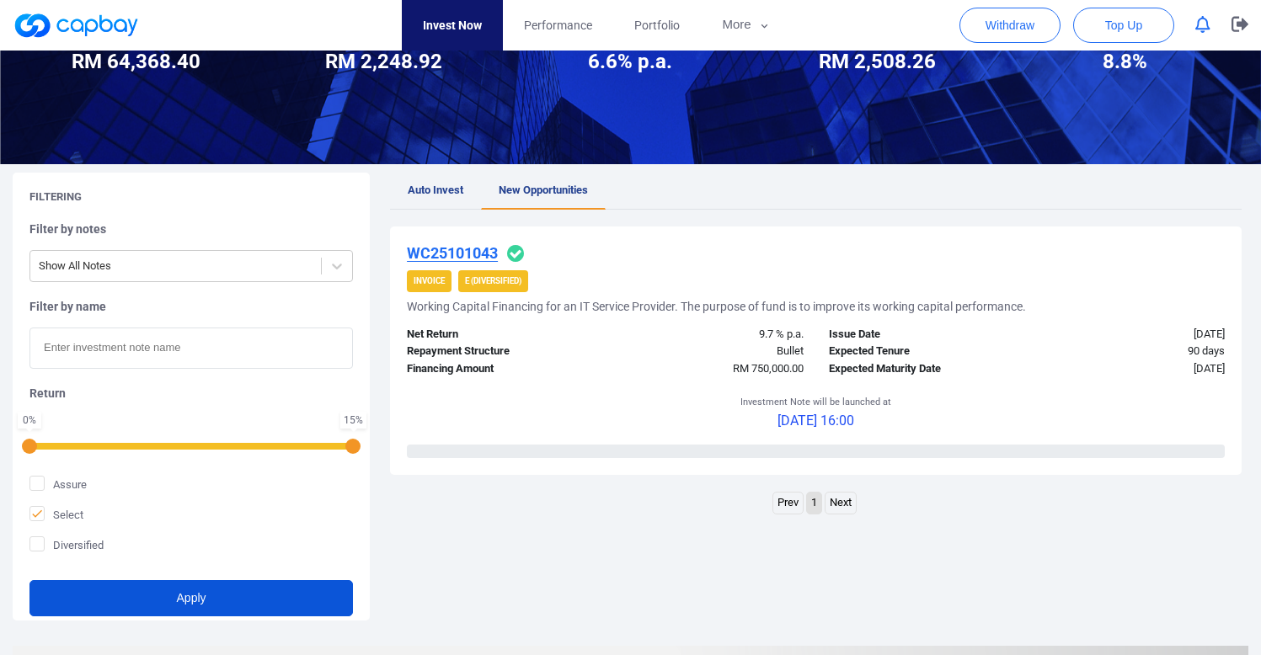
click at [95, 607] on button "Apply" at bounding box center [191, 598] width 324 height 36
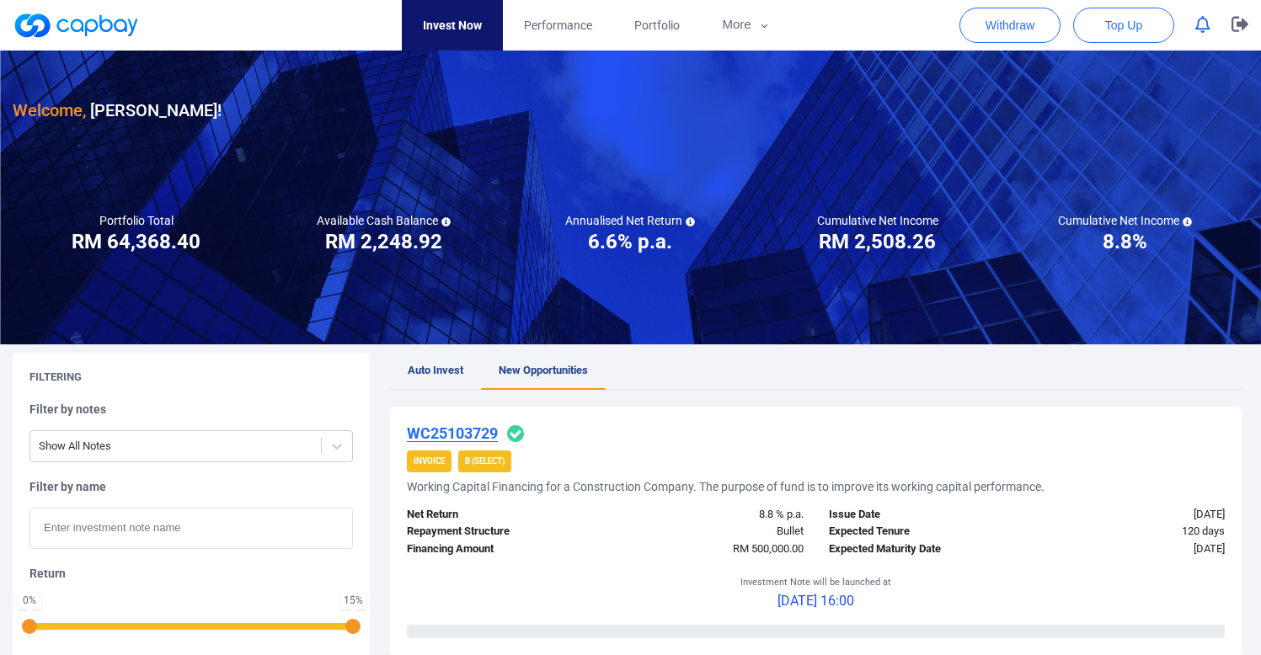
scroll to position [0, 0]
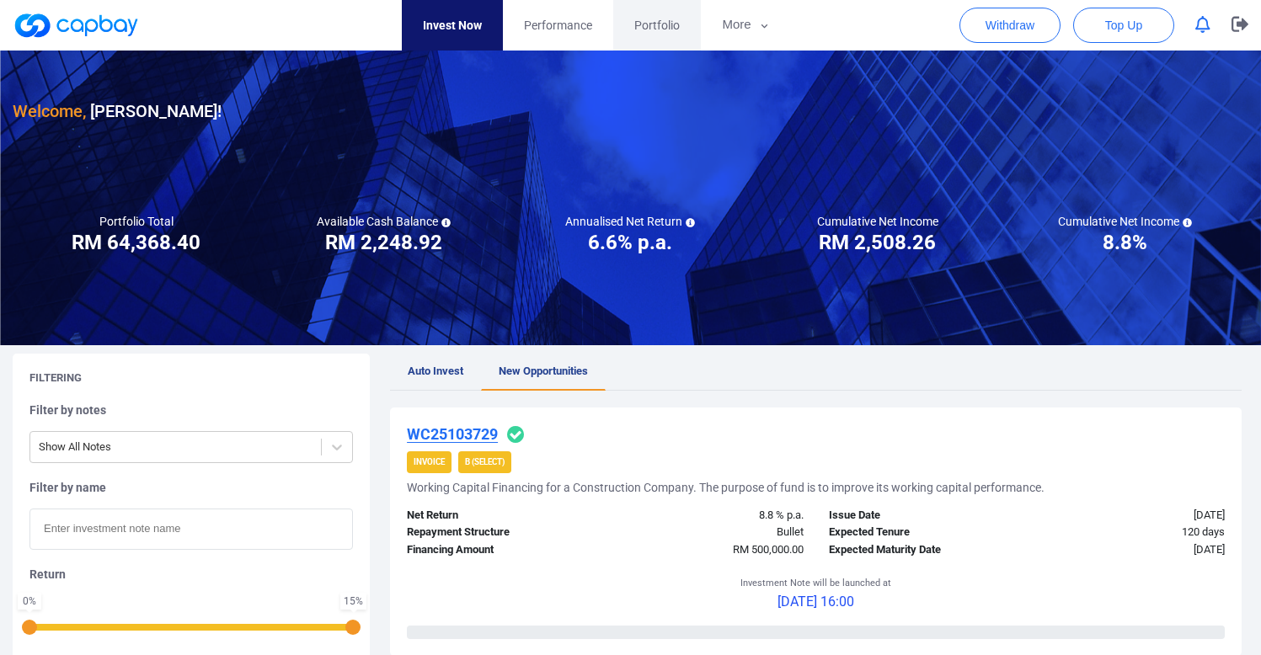
click at [631, 30] on link "Portfolio" at bounding box center [657, 25] width 88 height 51
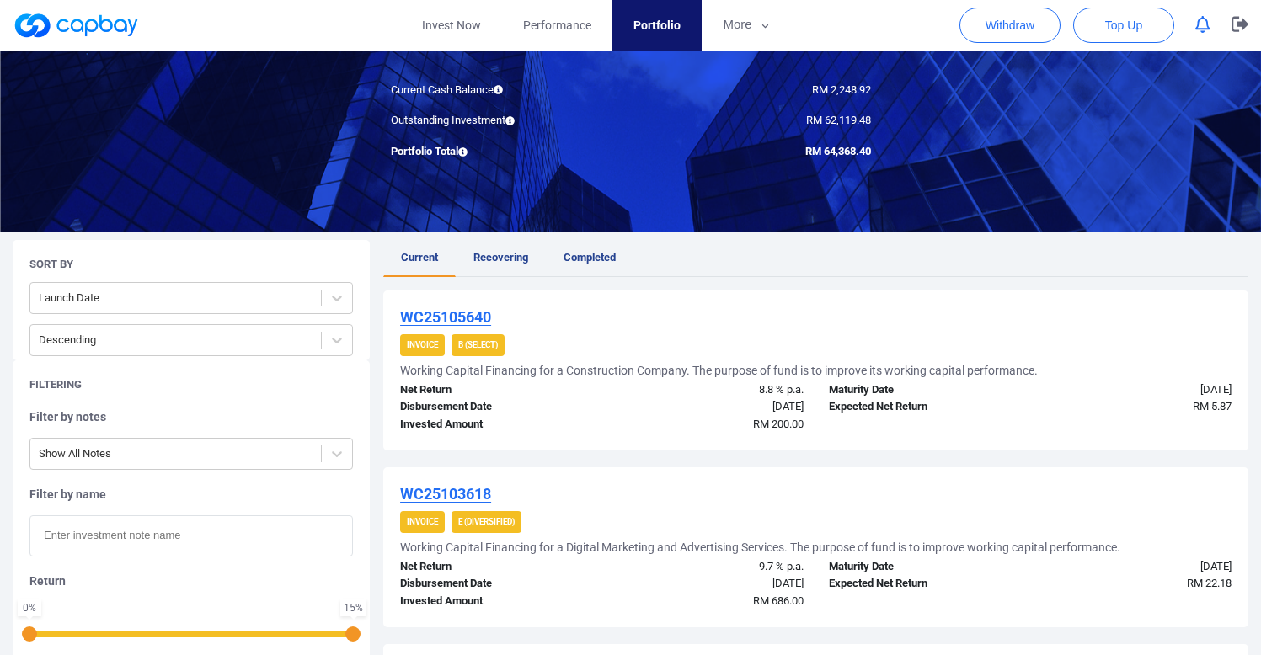
scroll to position [182, 0]
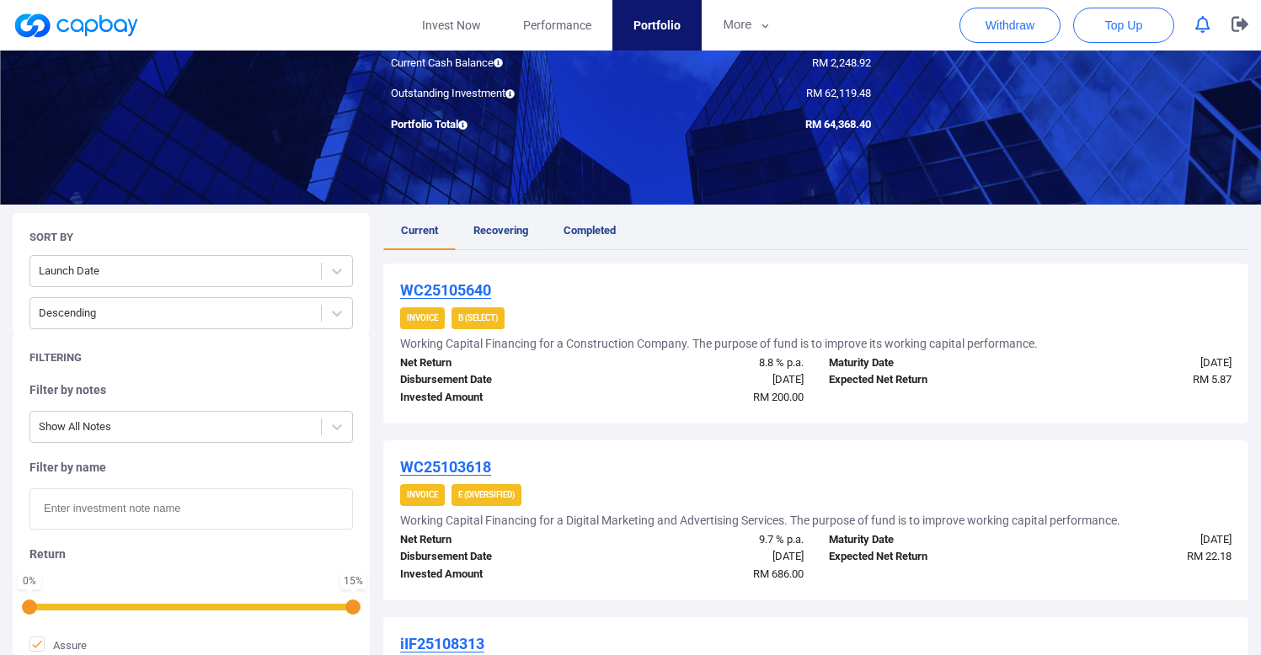
click at [517, 229] on span "Recovering" at bounding box center [500, 230] width 55 height 13
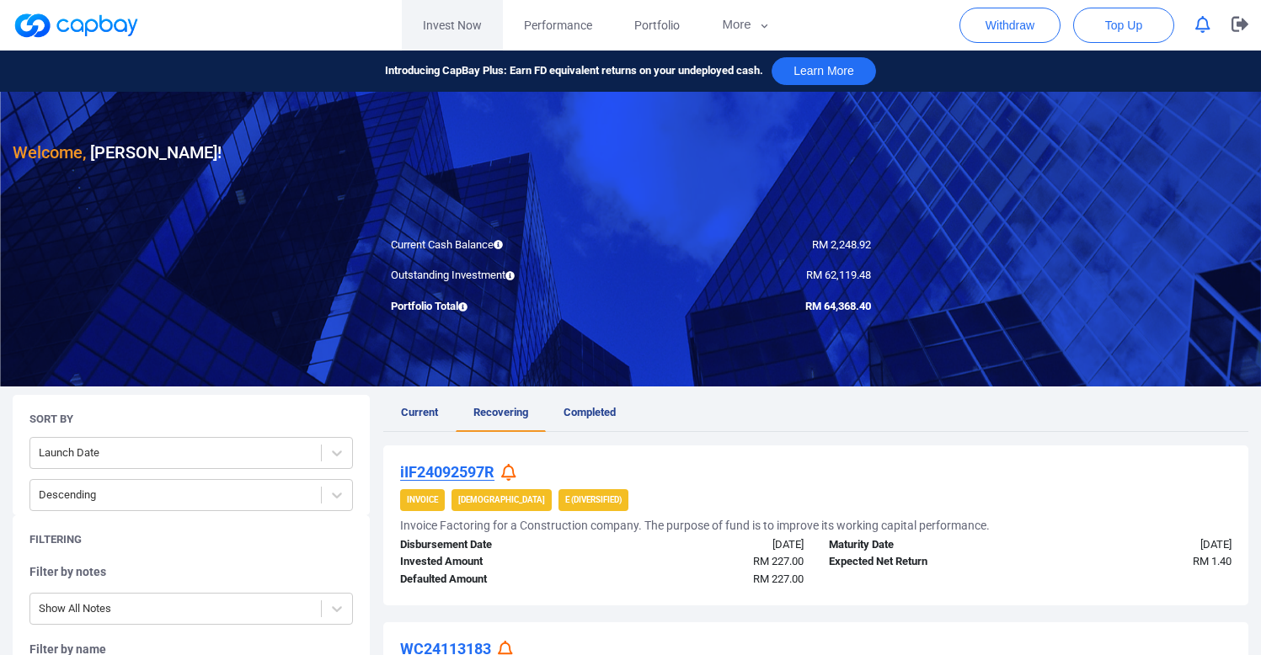
click at [457, 21] on link "Invest Now" at bounding box center [452, 25] width 101 height 51
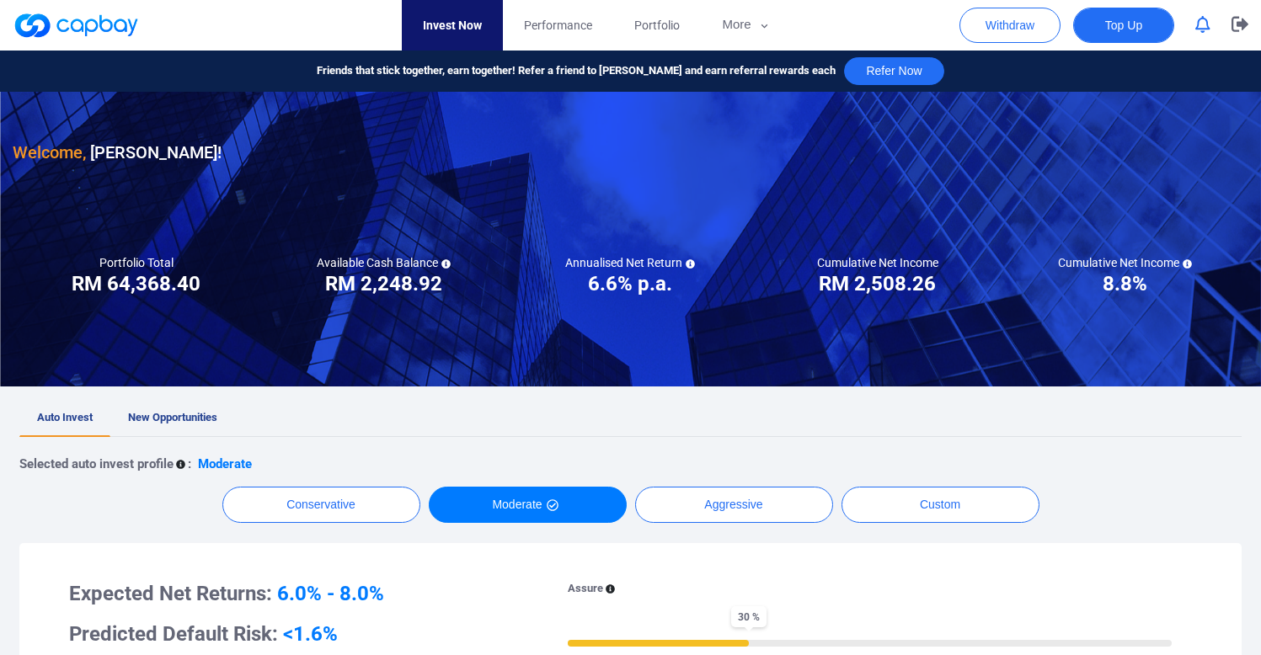
click at [1109, 29] on span "Top Up" at bounding box center [1123, 25] width 37 height 17
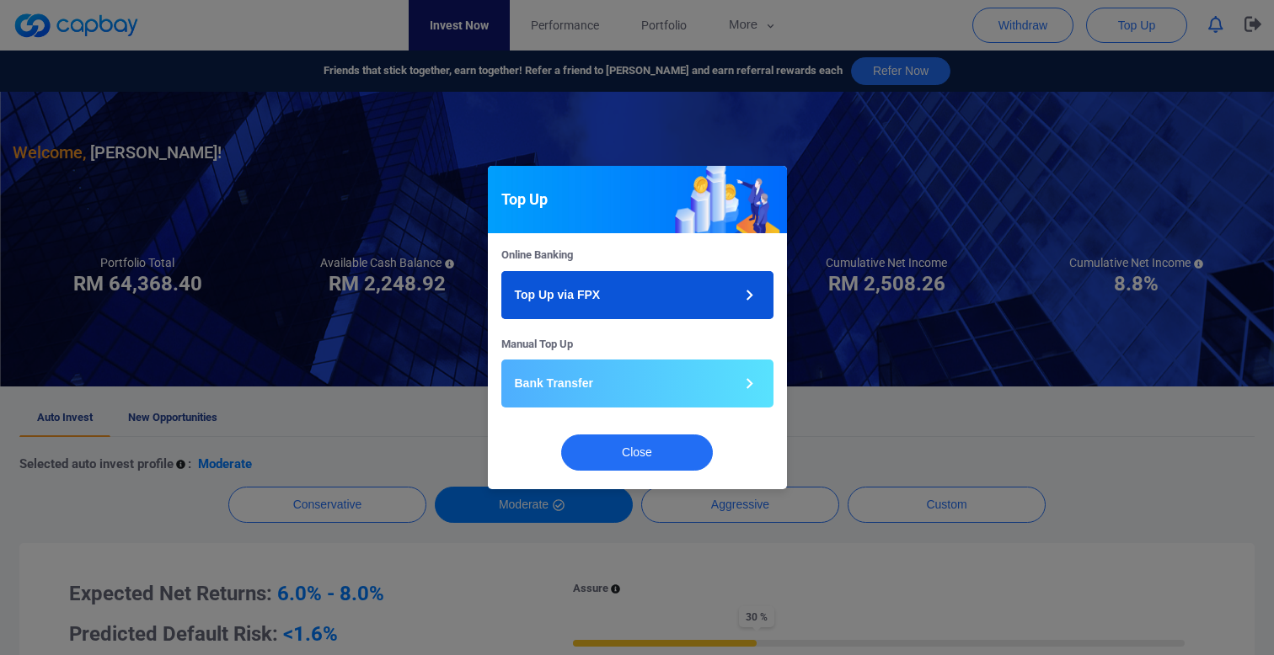
click at [661, 288] on button "Top Up via FPX" at bounding box center [637, 295] width 272 height 48
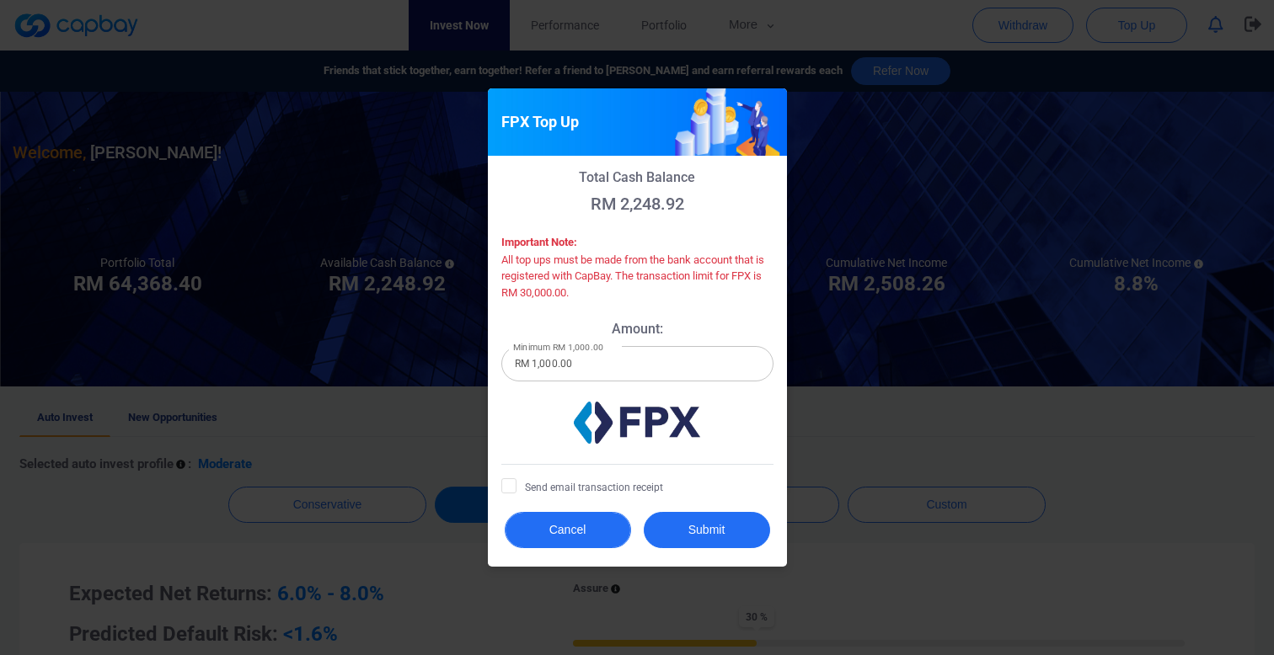
click at [578, 536] on button "Cancel" at bounding box center [568, 530] width 126 height 36
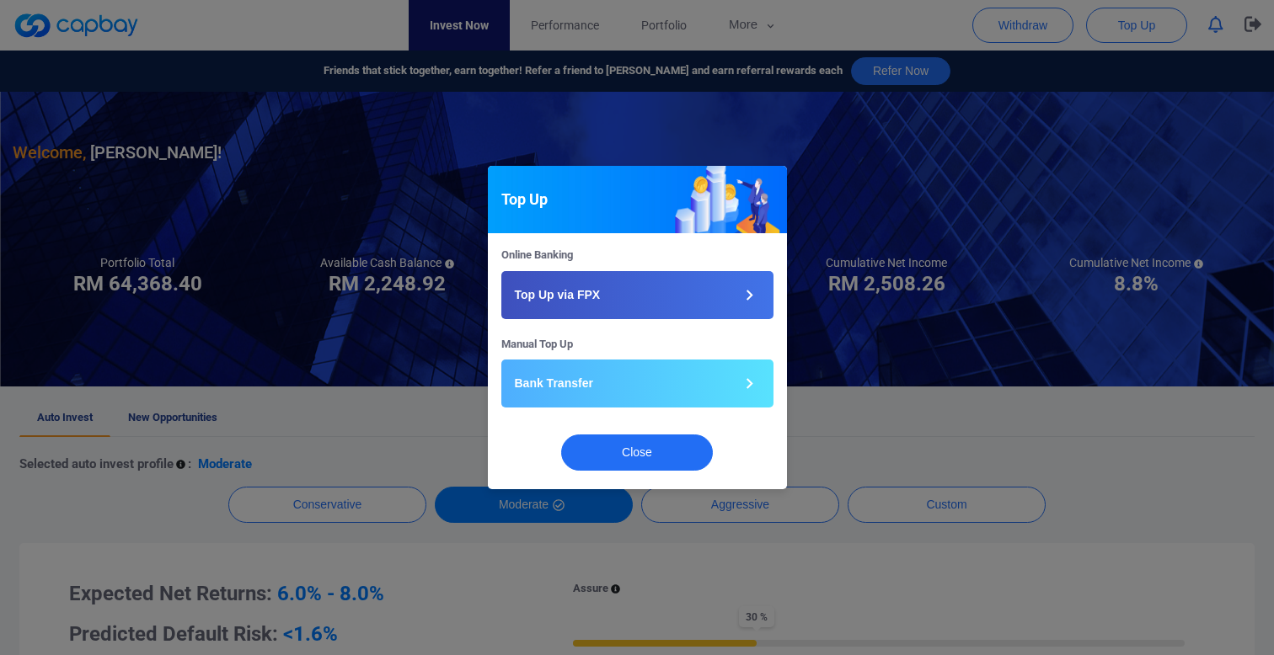
click at [644, 319] on div "Online Banking Top Up via FPX" at bounding box center [637, 291] width 297 height 89
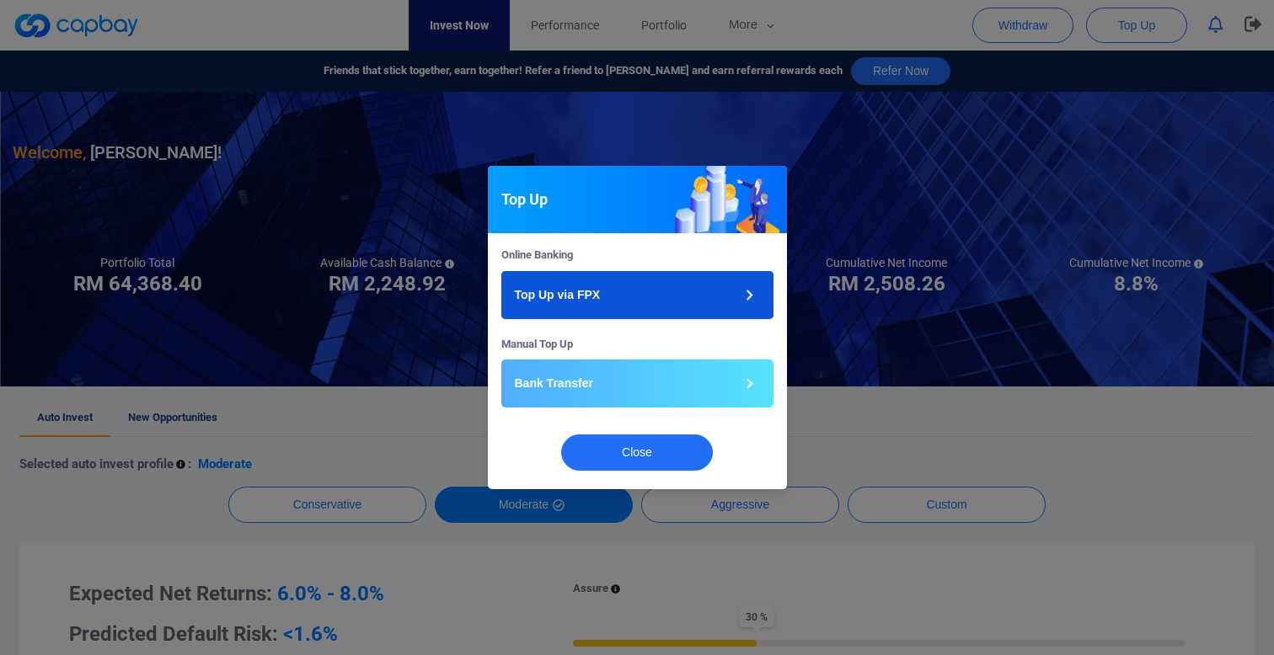
click at [660, 298] on button "Top Up via FPX" at bounding box center [637, 295] width 272 height 48
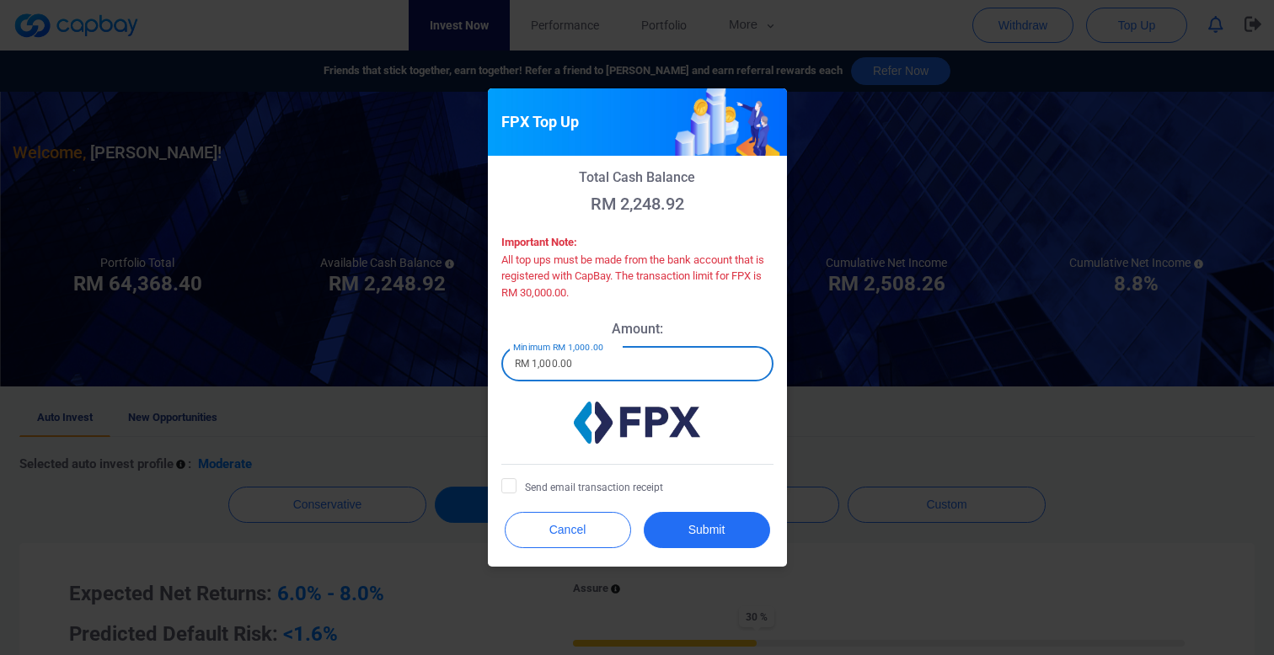
click at [652, 363] on input "RM 1,000.00" at bounding box center [637, 363] width 272 height 35
type input "RM 5,000"
click at [505, 487] on icon at bounding box center [508, 485] width 13 height 13
click at [0, 0] on input "Send email transaction receipt" at bounding box center [0, 0] width 0 height 0
click at [1019, 162] on div "FPX Top Up Total Cash Balance RM 2,248.92 Important Note: All top ups must be m…" at bounding box center [637, 327] width 1274 height 655
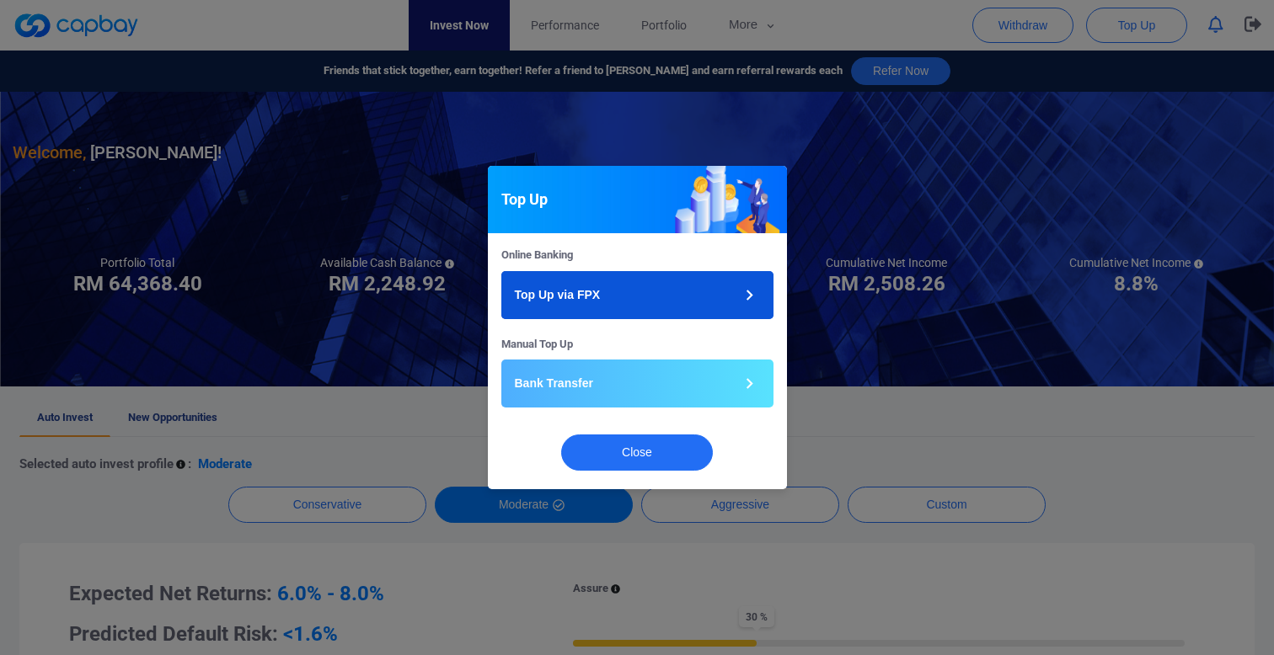
click at [686, 304] on button "Top Up via FPX" at bounding box center [637, 295] width 272 height 48
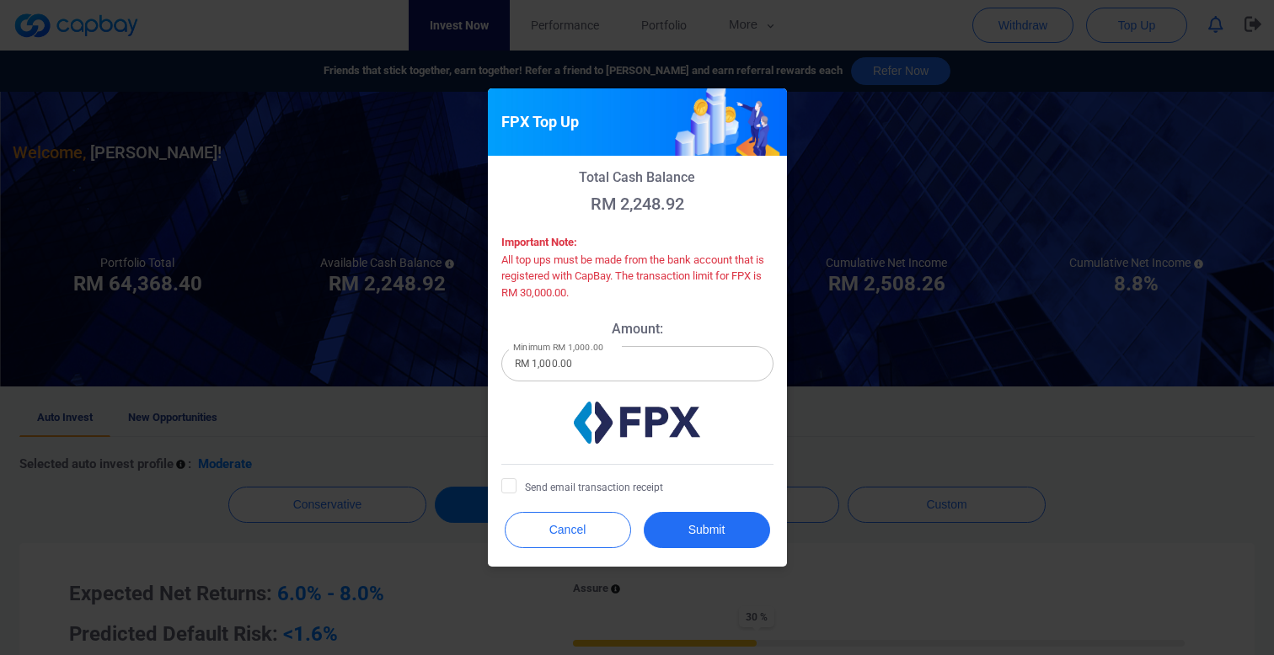
click at [607, 370] on input "RM 1,000.00" at bounding box center [637, 363] width 272 height 35
type input "RM 5,000"
click at [566, 487] on span "Send email transaction receipt" at bounding box center [582, 487] width 162 height 17
click at [640, 491] on span "Send email transaction receipt" at bounding box center [582, 487] width 162 height 17
click at [0, 0] on input "Send email transaction receipt" at bounding box center [0, 0] width 0 height 0
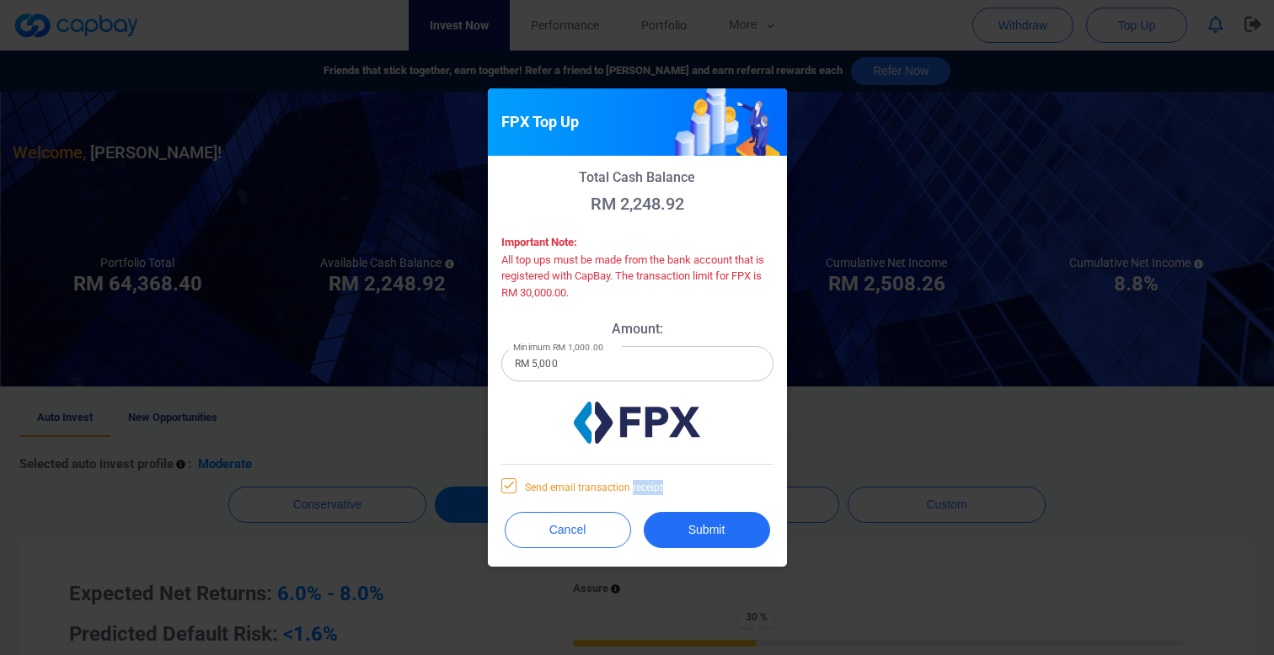
click at [640, 490] on span "Send email transaction receipt" at bounding box center [582, 487] width 162 height 17
click at [0, 0] on input "Send email transaction receipt" at bounding box center [0, 0] width 0 height 0
click at [635, 489] on span "Send email transaction receipt" at bounding box center [582, 487] width 162 height 17
click at [0, 0] on input "Send email transaction receipt" at bounding box center [0, 0] width 0 height 0
click at [711, 526] on button "Submit" at bounding box center [707, 530] width 126 height 36
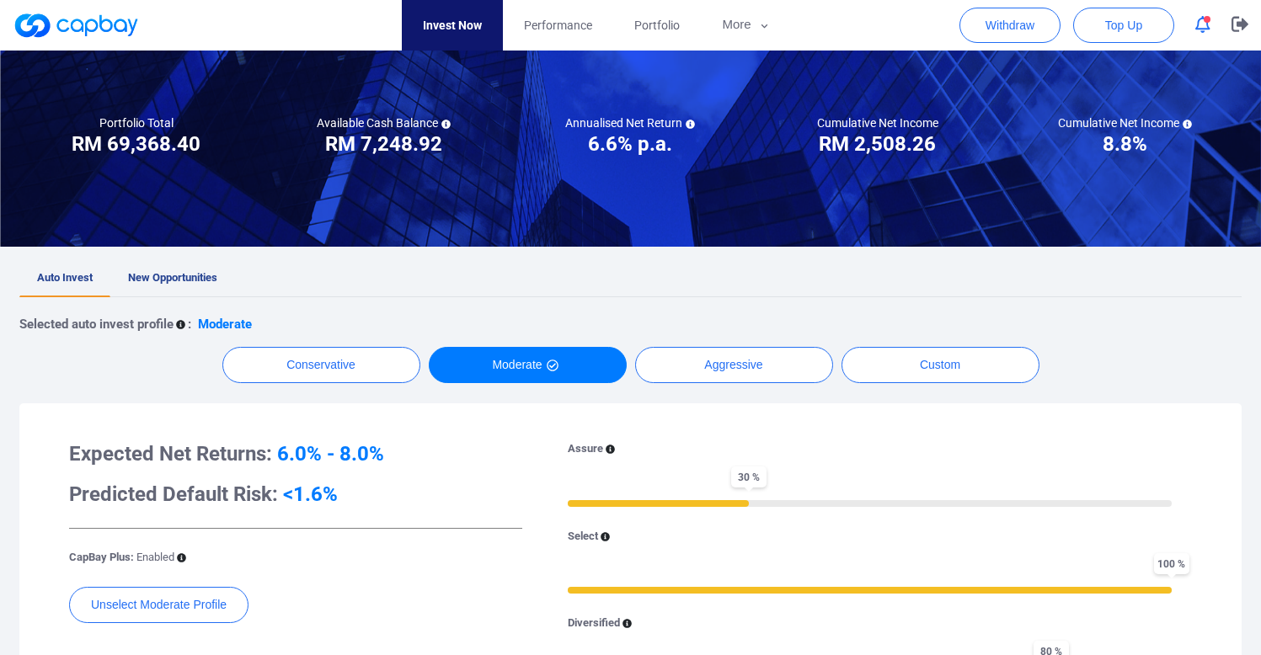
scroll to position [142, 0]
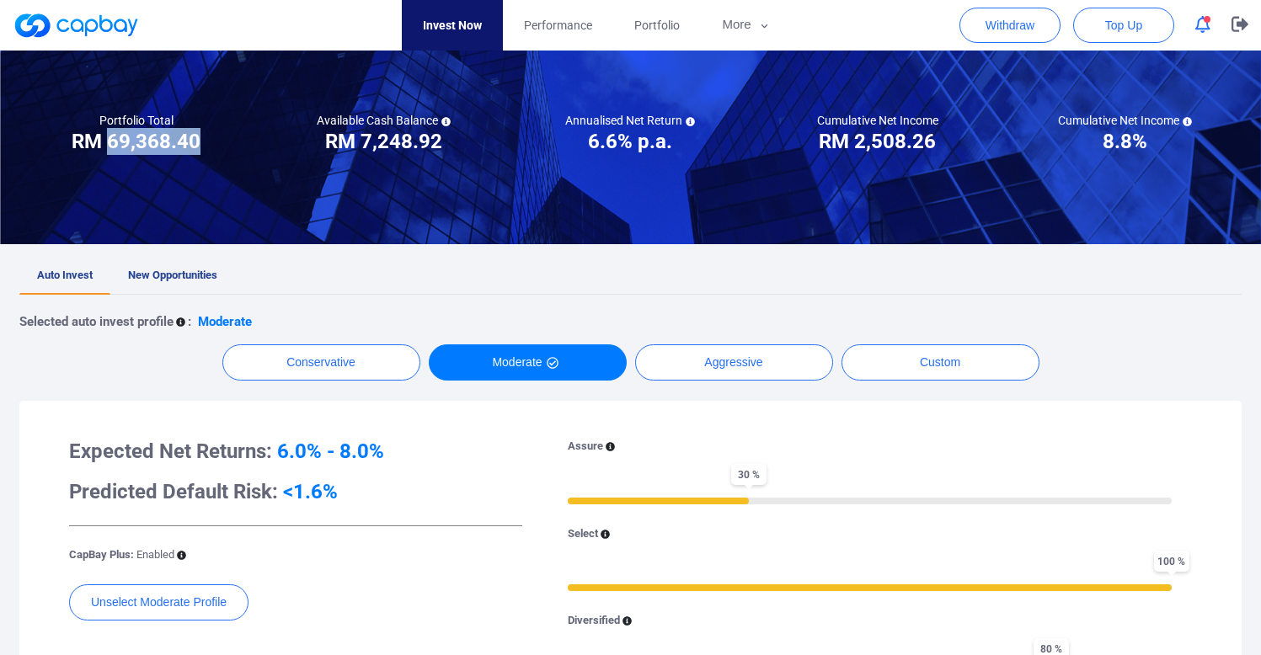
drag, startPoint x: 200, startPoint y: 144, endPoint x: 282, endPoint y: 1, distance: 165.3
click at [108, 142] on div "Portfolio Total Portfolio Total RM ***** RM 69,368.40" at bounding box center [136, 134] width 247 height 42
copy h3 "69,368.40"
click at [563, 299] on div "Selected auto invest profile : Moderate Conservative Moderate Aggressive Custom…" at bounding box center [630, 565] width 1222 height 540
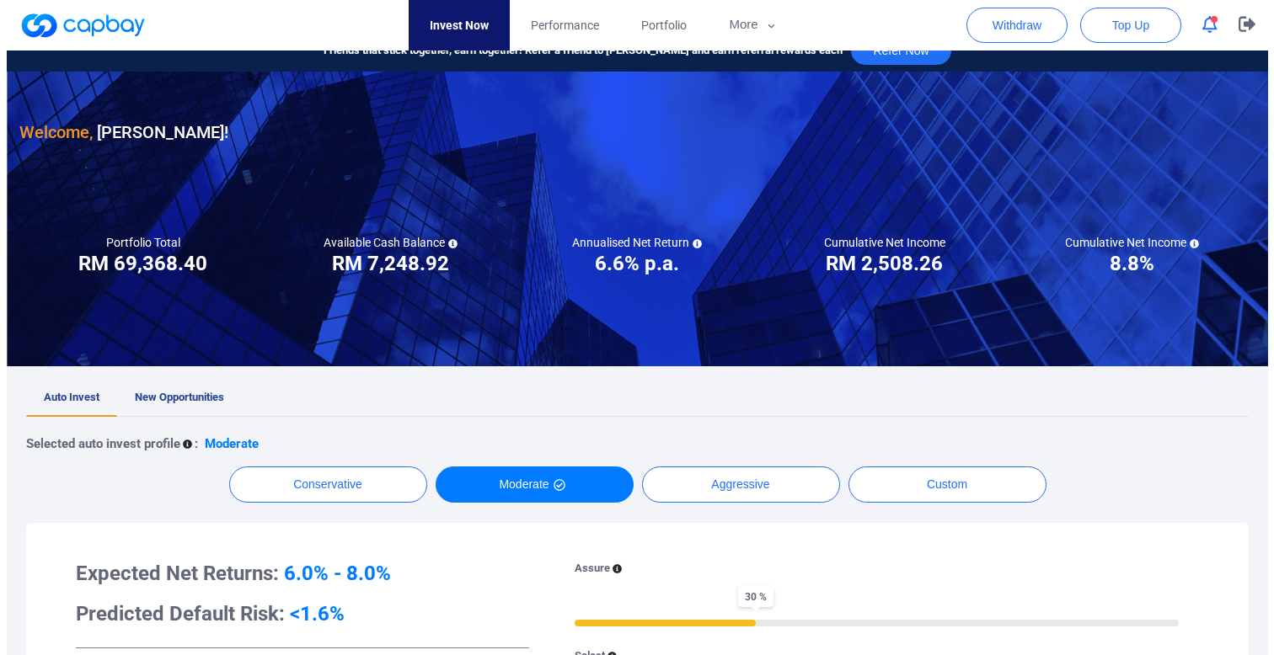
scroll to position [0, 0]
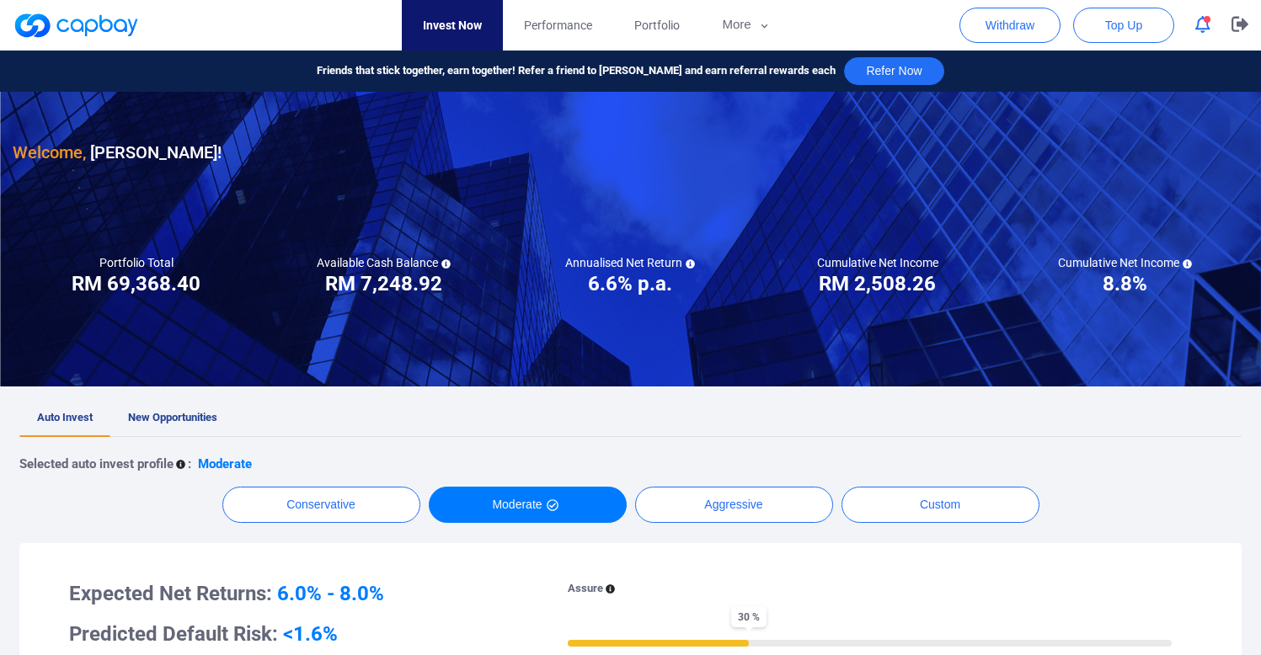
click at [1212, 29] on button "button" at bounding box center [1203, 25] width 32 height 26
click at [182, 404] on link "New Opportunities" at bounding box center [172, 418] width 125 height 37
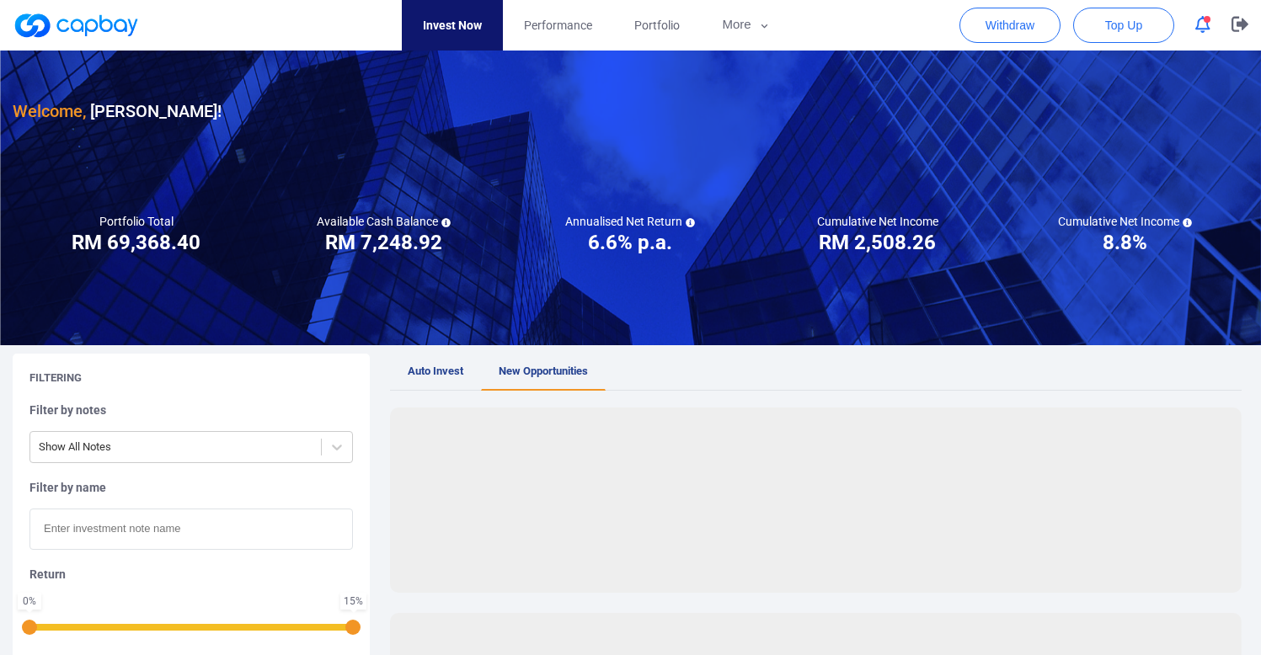
click at [183, 405] on h5 "Filter by notes" at bounding box center [191, 410] width 324 height 15
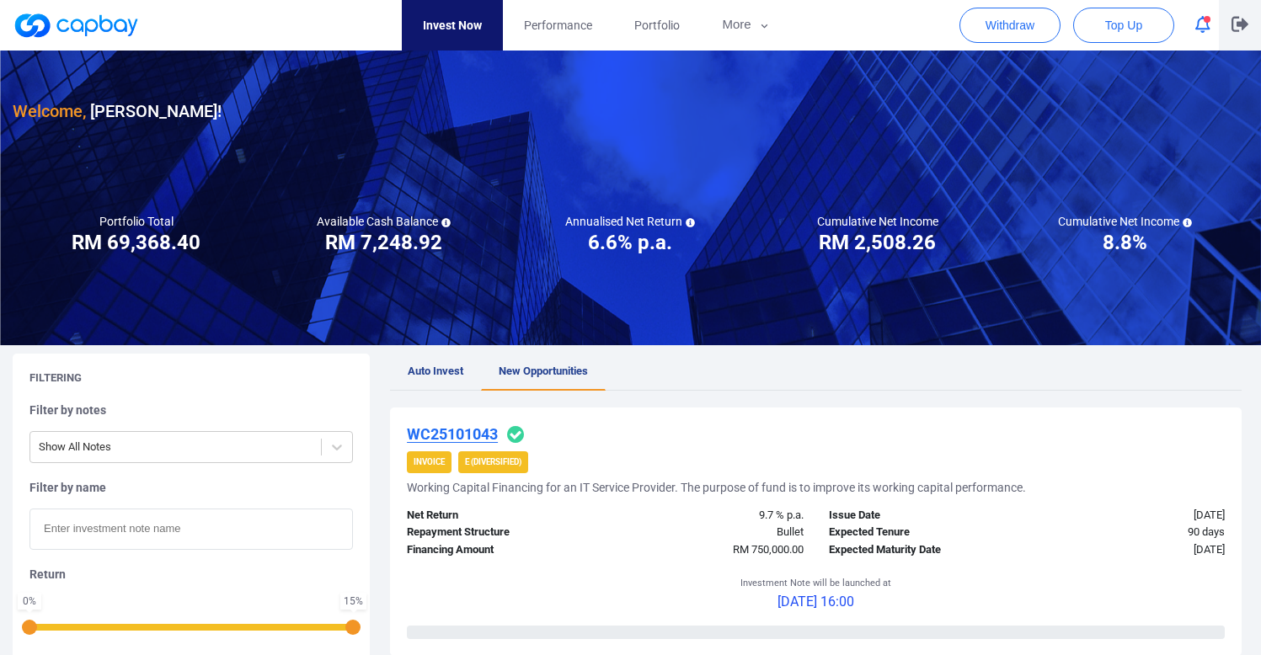
click at [1234, 24] on icon "button" at bounding box center [1240, 24] width 17 height 16
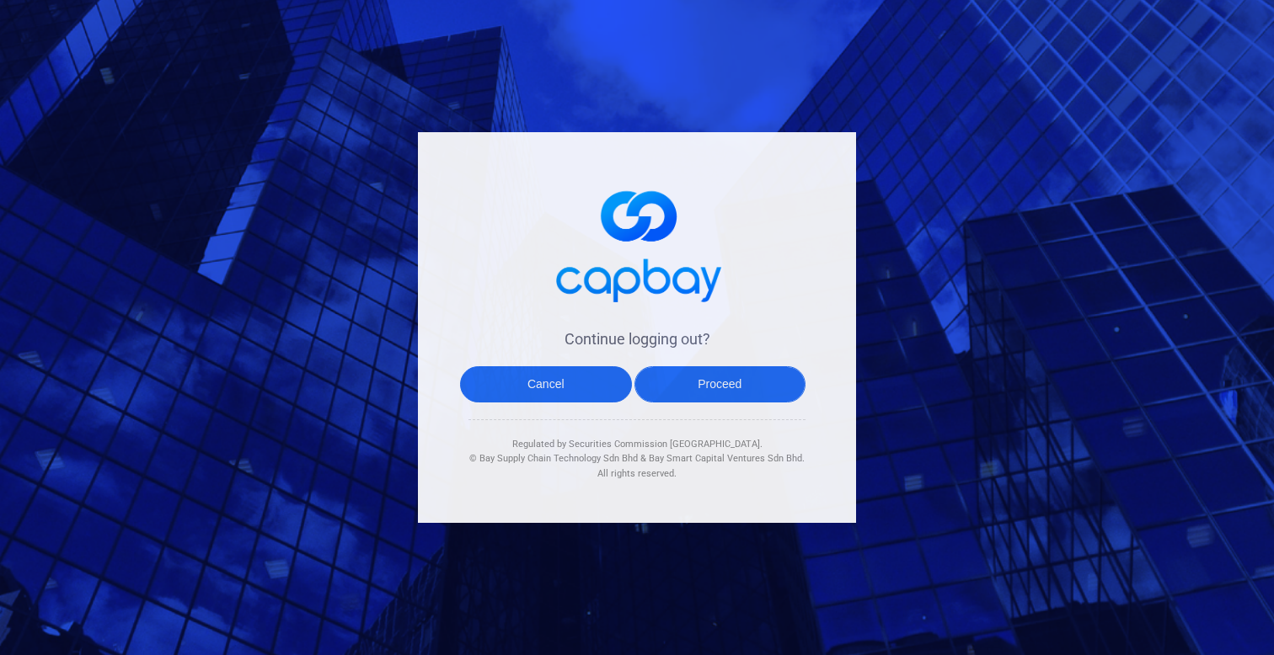
click at [742, 388] on button "Proceed" at bounding box center [720, 384] width 172 height 36
